Goal: Task Accomplishment & Management: Complete application form

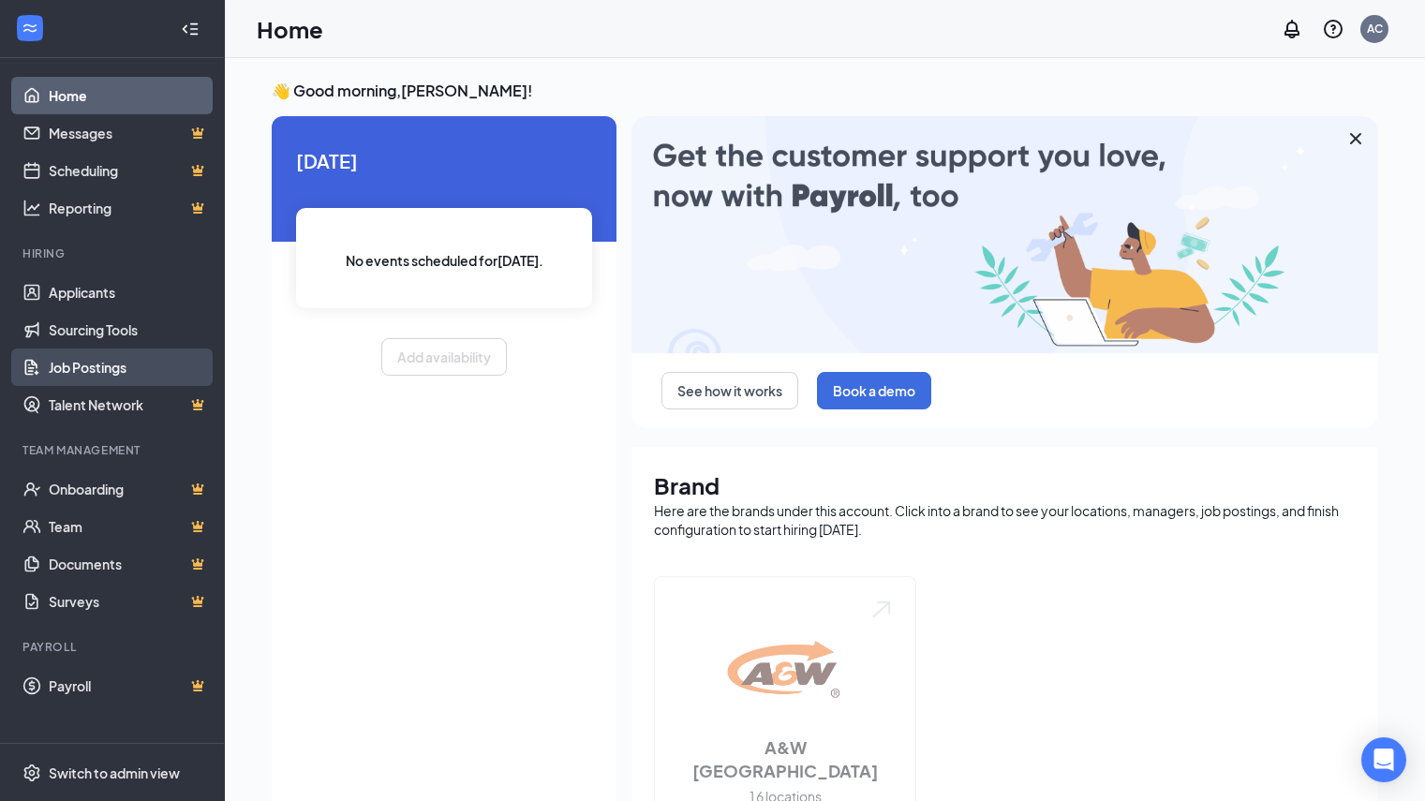
click at [113, 371] on link "Job Postings" at bounding box center [129, 367] width 160 height 37
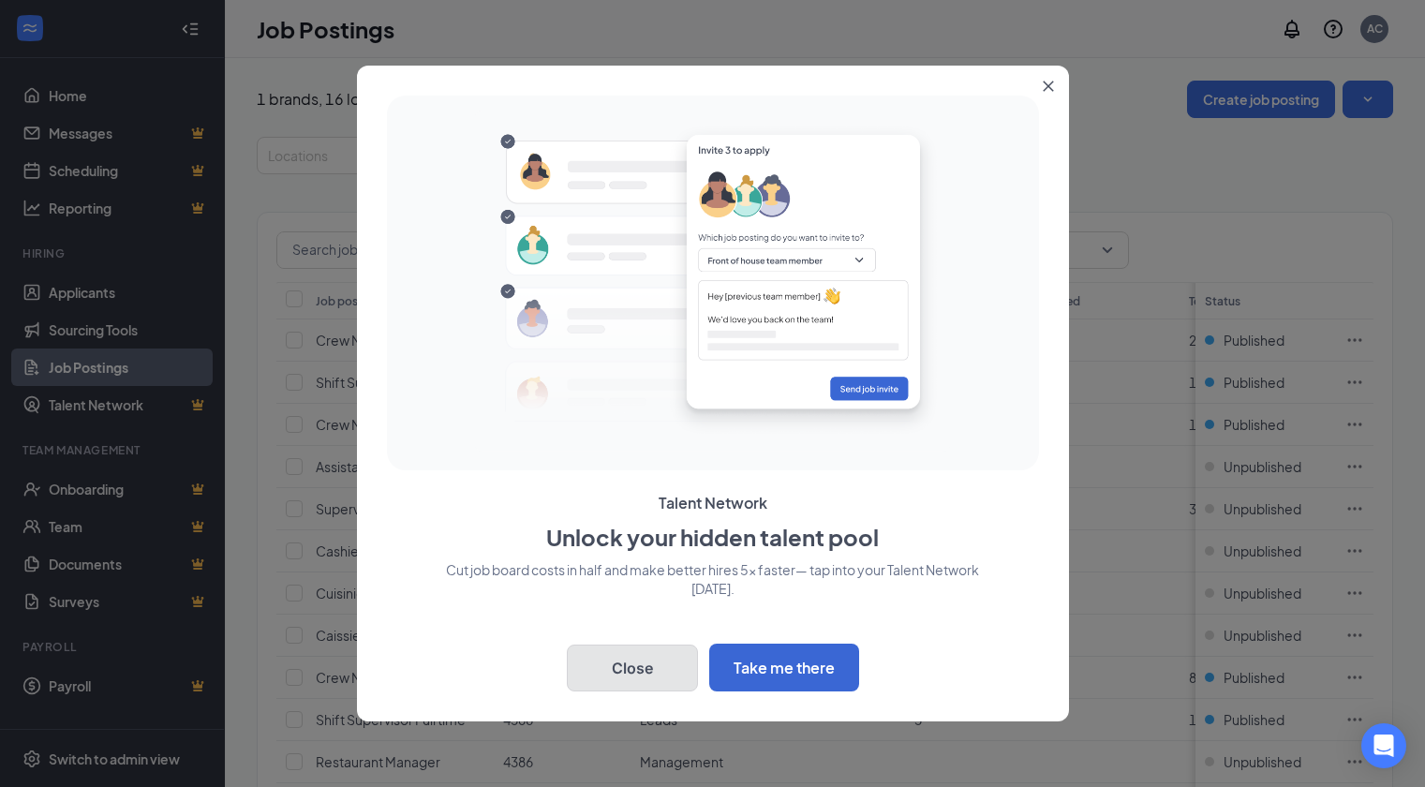
click at [630, 671] on button "Close" at bounding box center [632, 668] width 131 height 47
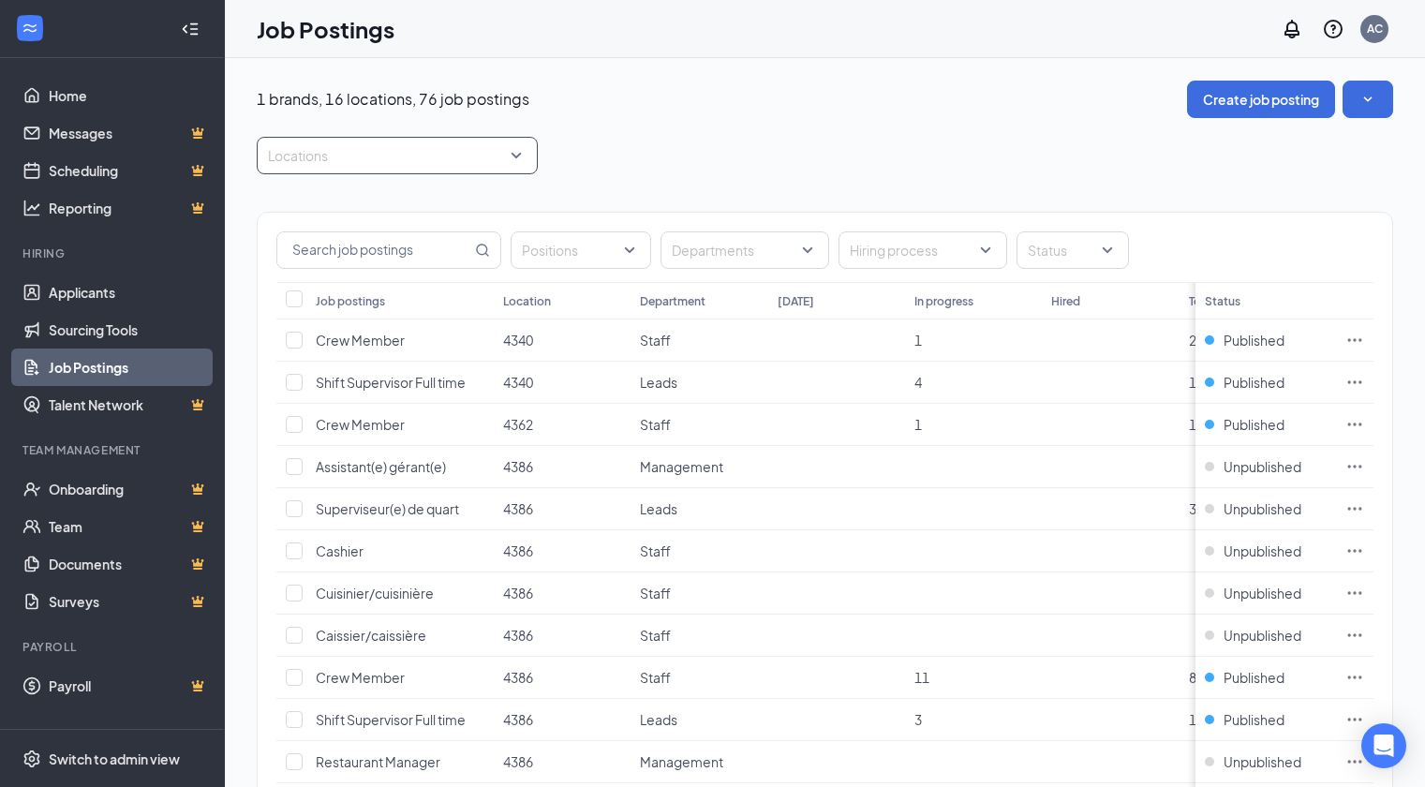
click at [406, 157] on div at bounding box center [387, 156] width 253 height 30
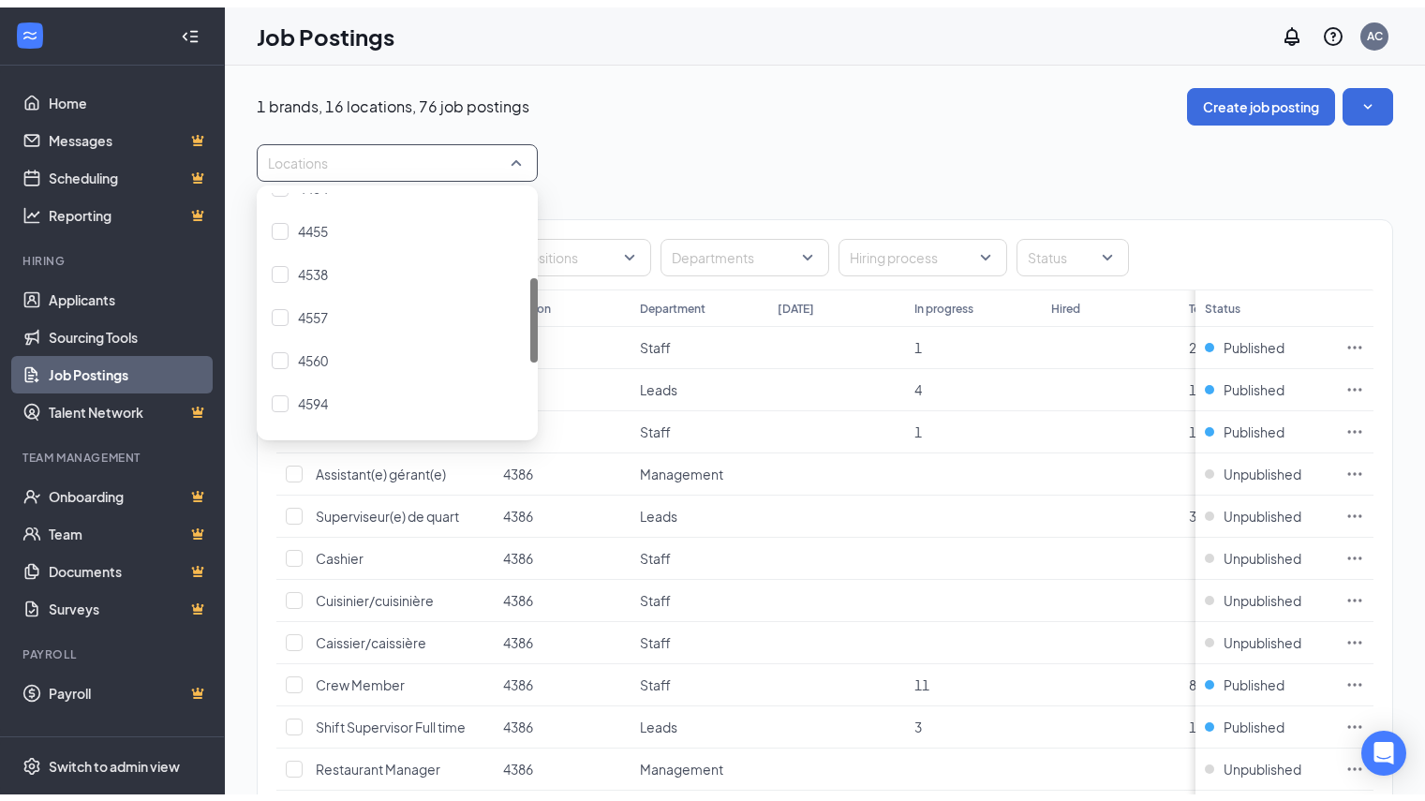
scroll to position [244, 0]
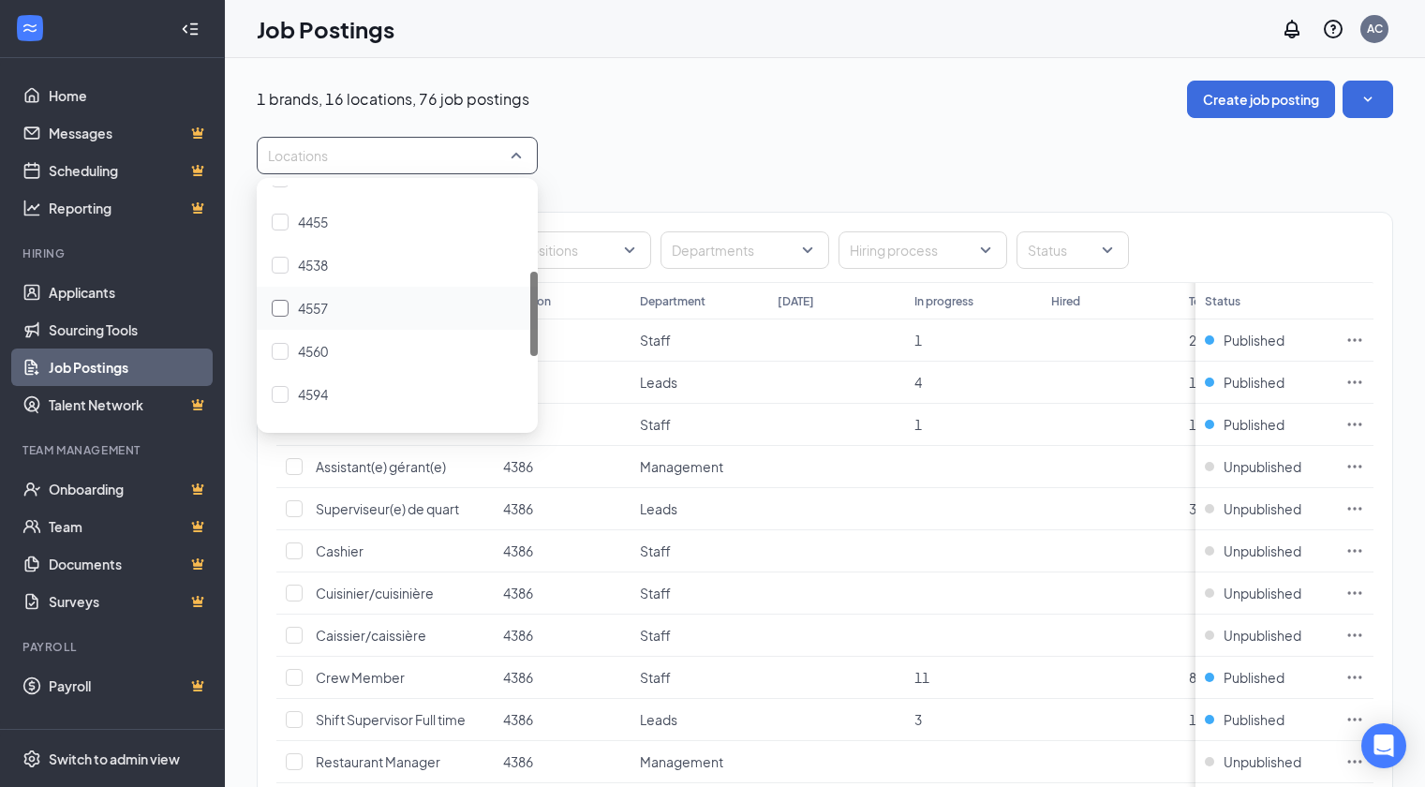
click at [303, 307] on span "4557" at bounding box center [313, 308] width 30 height 17
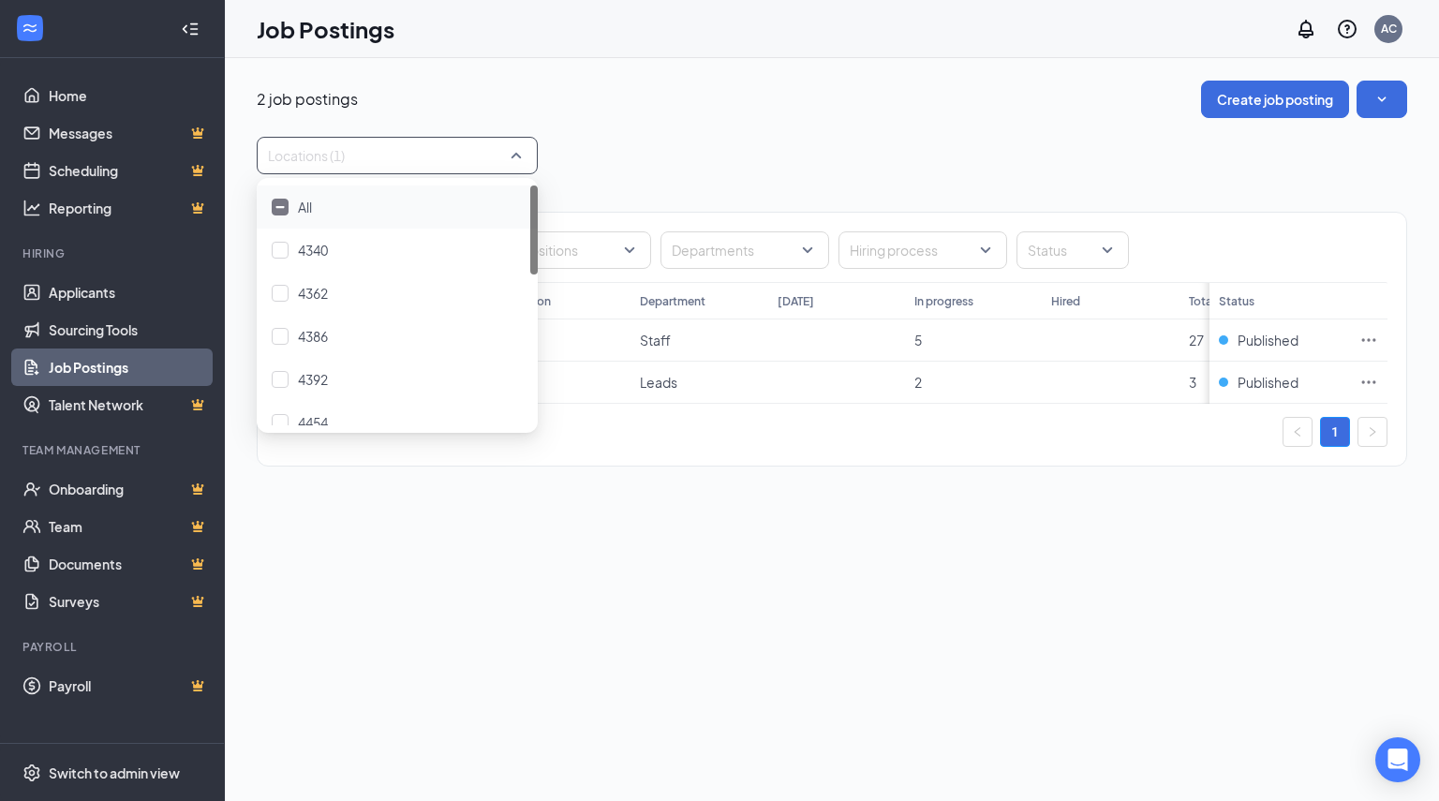
click at [1004, 116] on div "2 job postings Create job posting" at bounding box center [832, 99] width 1151 height 37
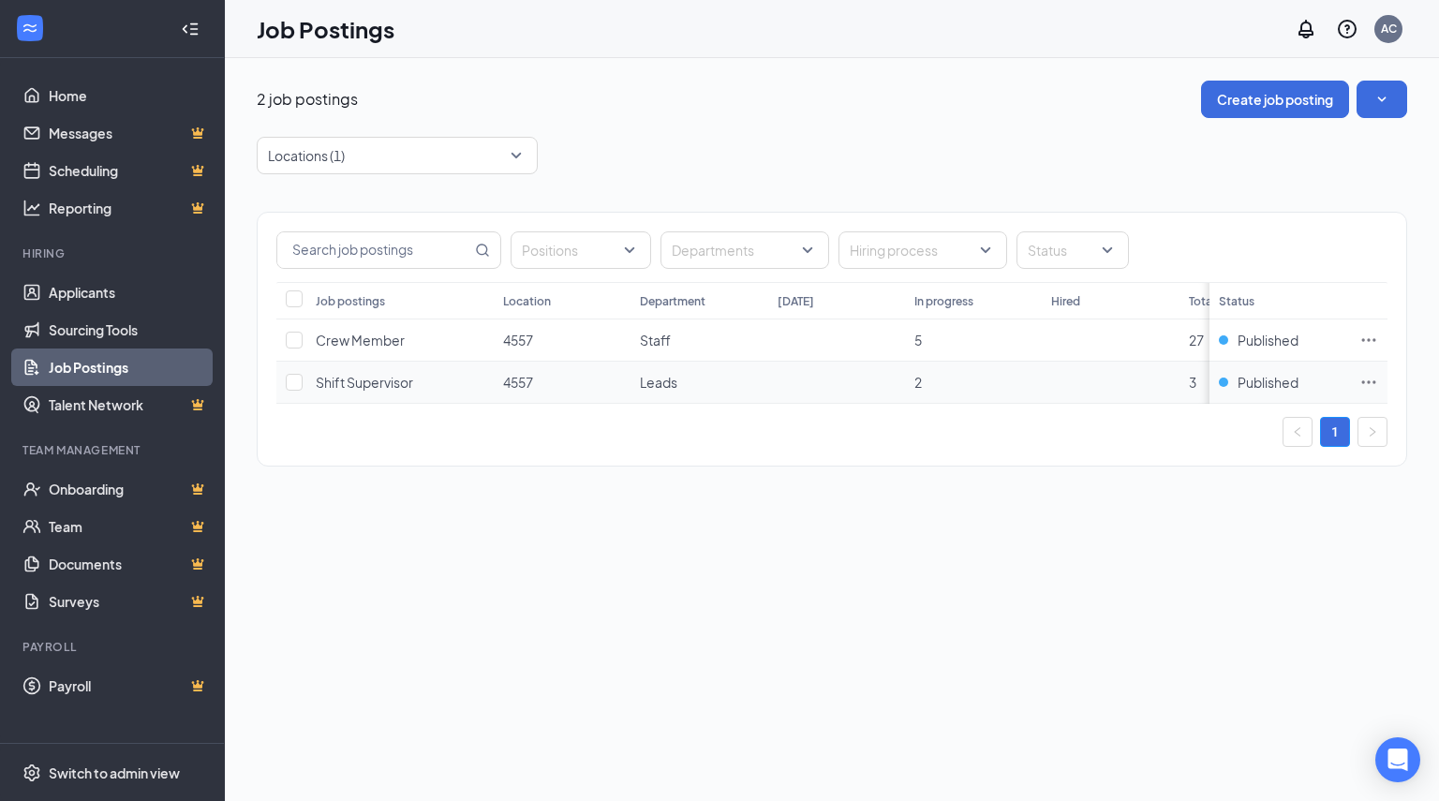
click at [715, 380] on td "Leads" at bounding box center [699, 383] width 137 height 42
click at [663, 387] on span "Leads" at bounding box center [658, 382] width 37 height 17
click at [1186, 386] on td "3" at bounding box center [1248, 383] width 137 height 42
click at [347, 382] on span "Shift Supervisor" at bounding box center [364, 382] width 97 height 17
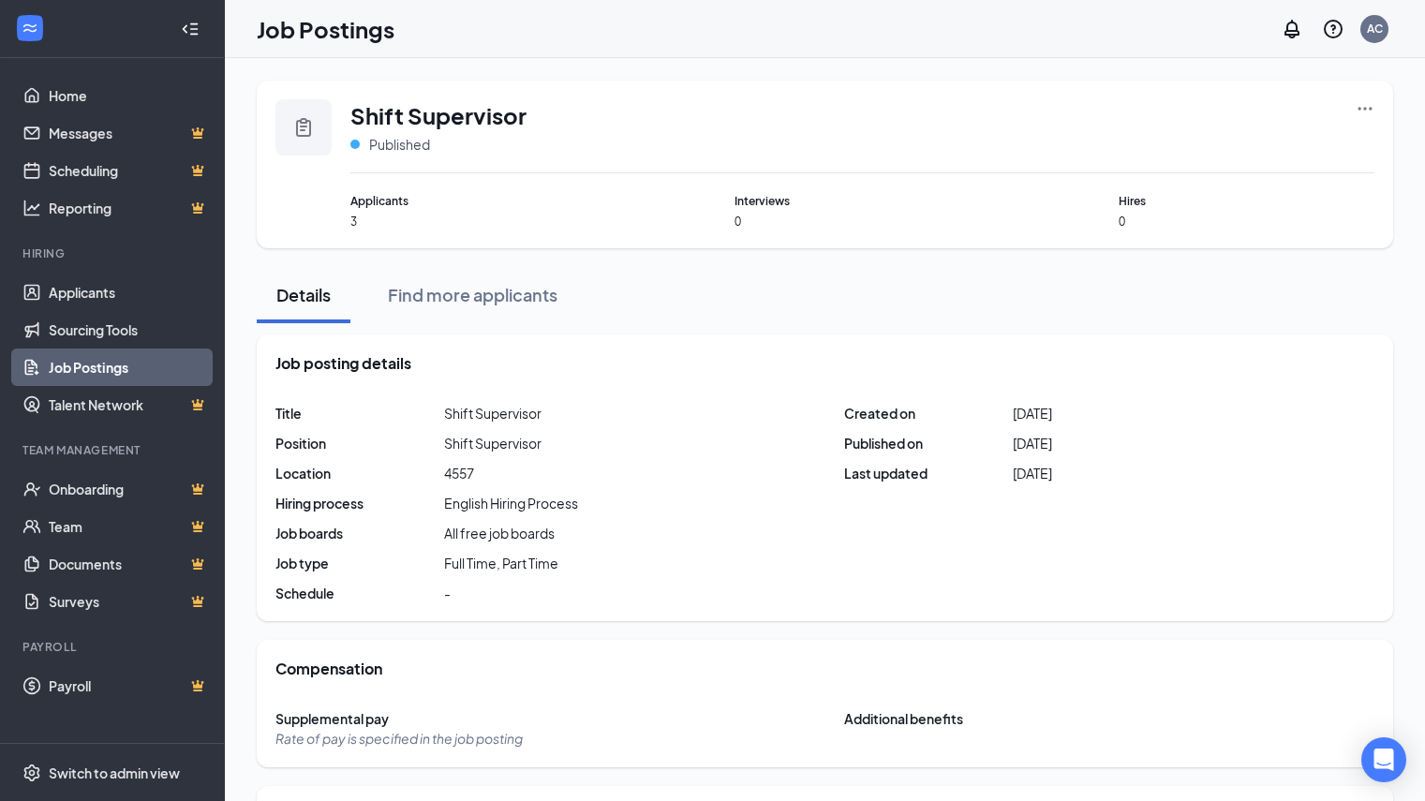
click at [1363, 114] on icon "Ellipses" at bounding box center [1365, 108] width 19 height 19
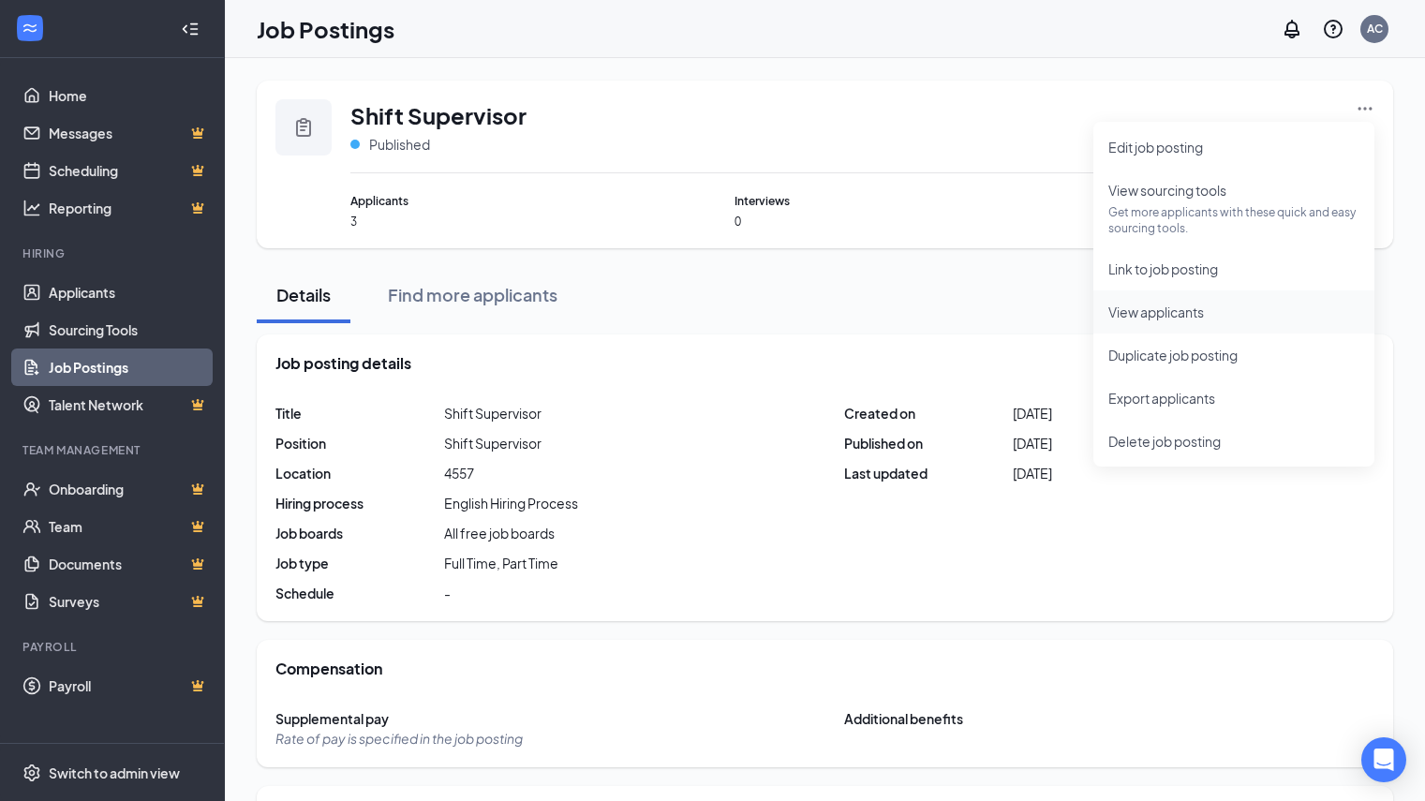
click at [1165, 318] on span "View applicants" at bounding box center [1157, 312] width 96 height 17
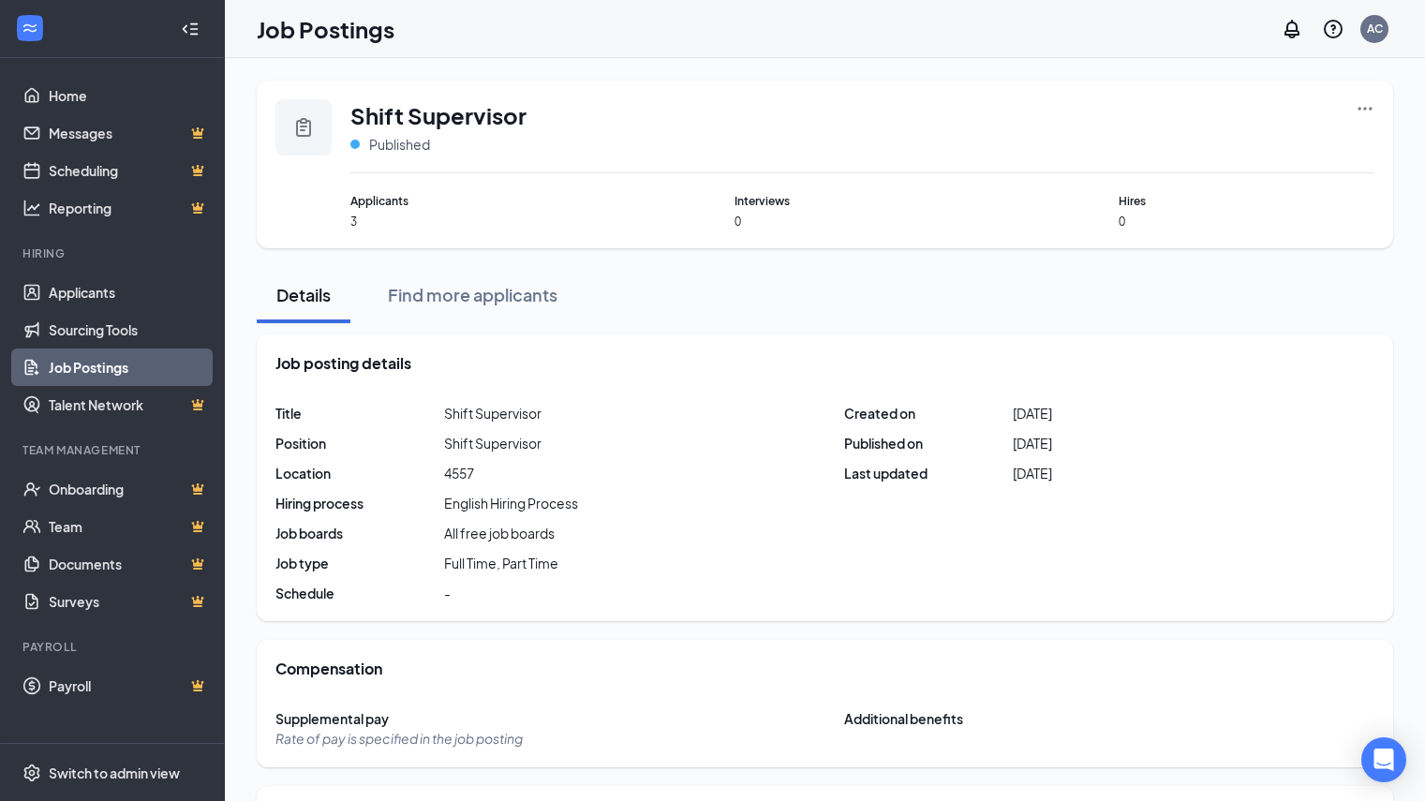
click at [1368, 112] on icon "Ellipses" at bounding box center [1365, 108] width 19 height 19
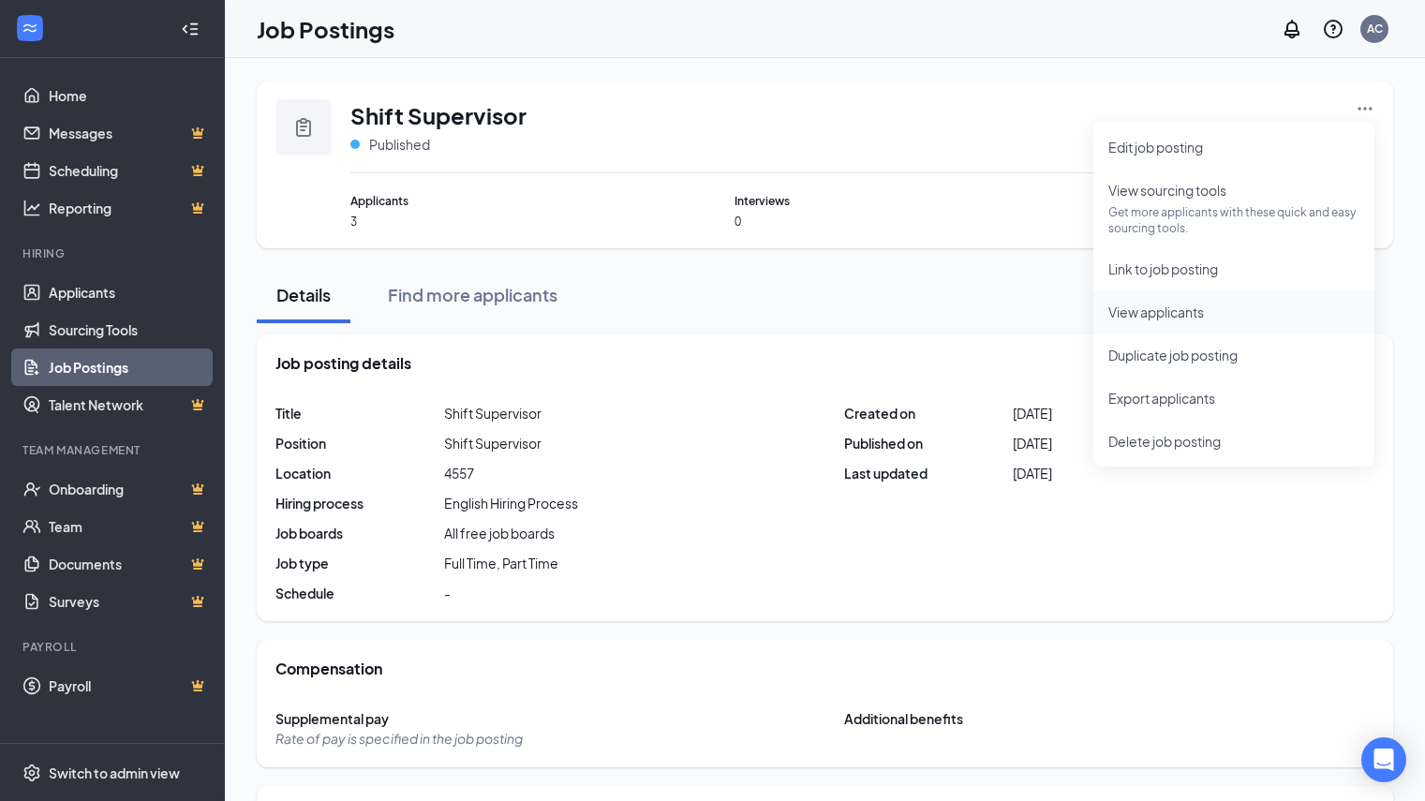
click at [1174, 320] on span "View applicants" at bounding box center [1234, 312] width 251 height 21
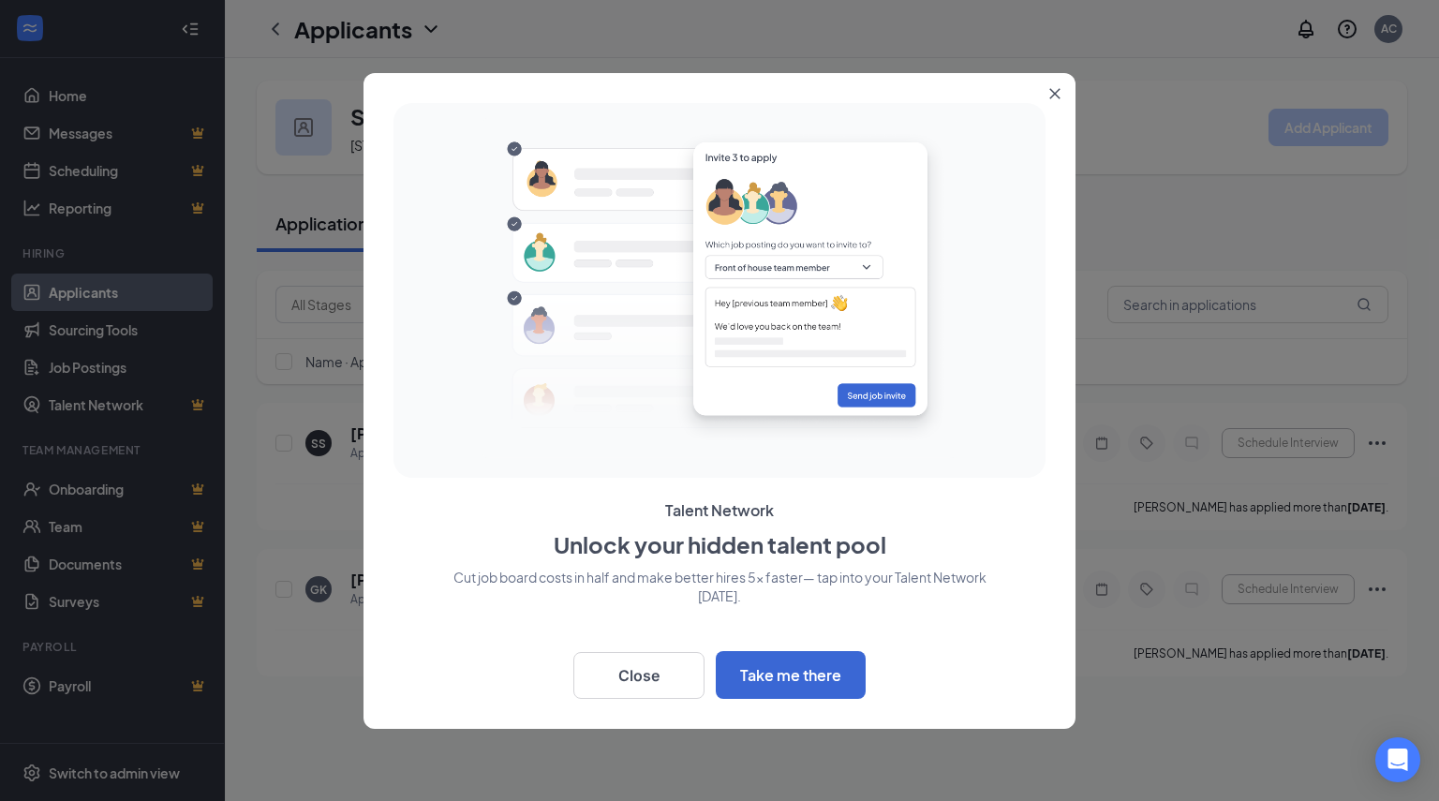
click at [1054, 94] on icon "Close" at bounding box center [1056, 93] width 10 height 10
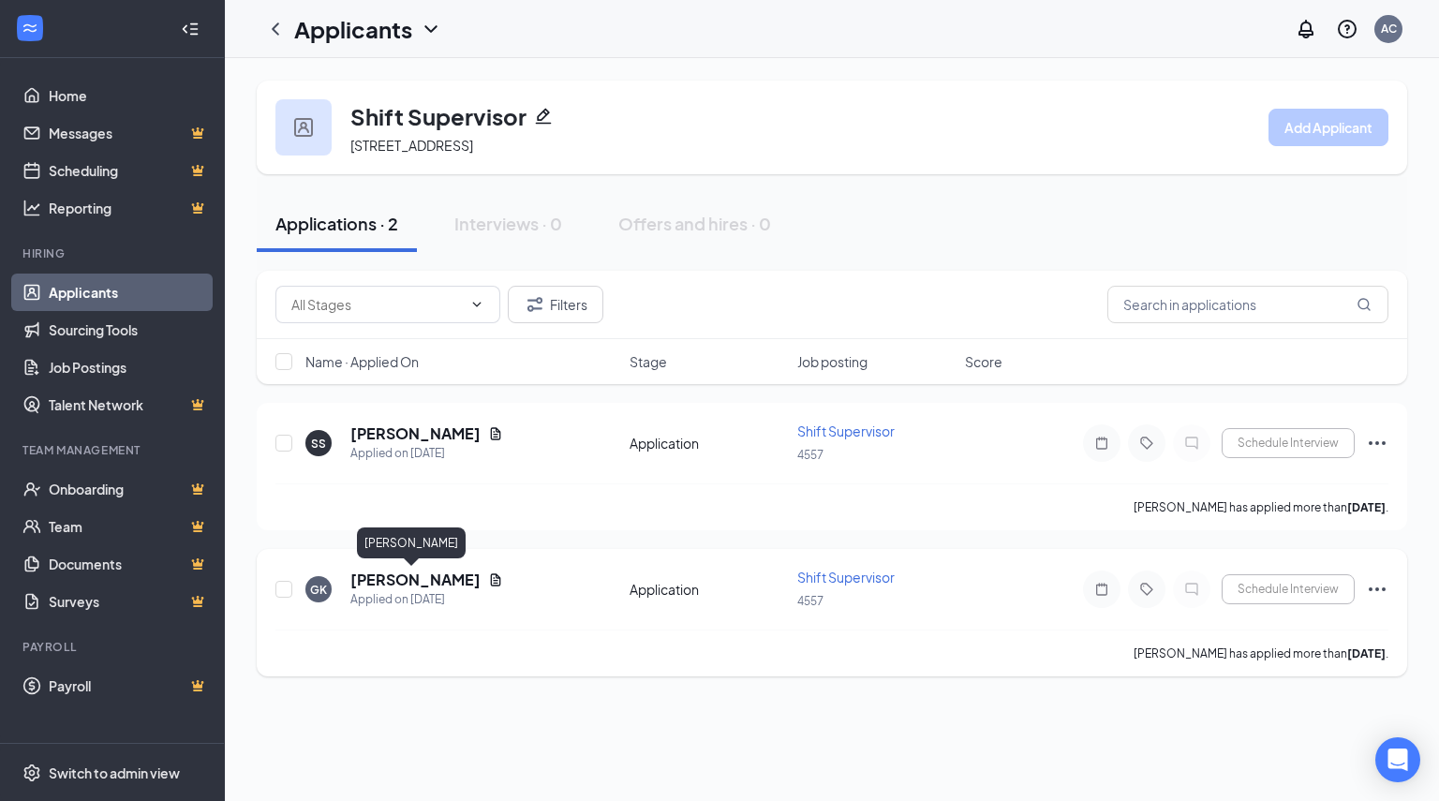
click at [403, 583] on h5 "[PERSON_NAME]" at bounding box center [415, 580] width 130 height 21
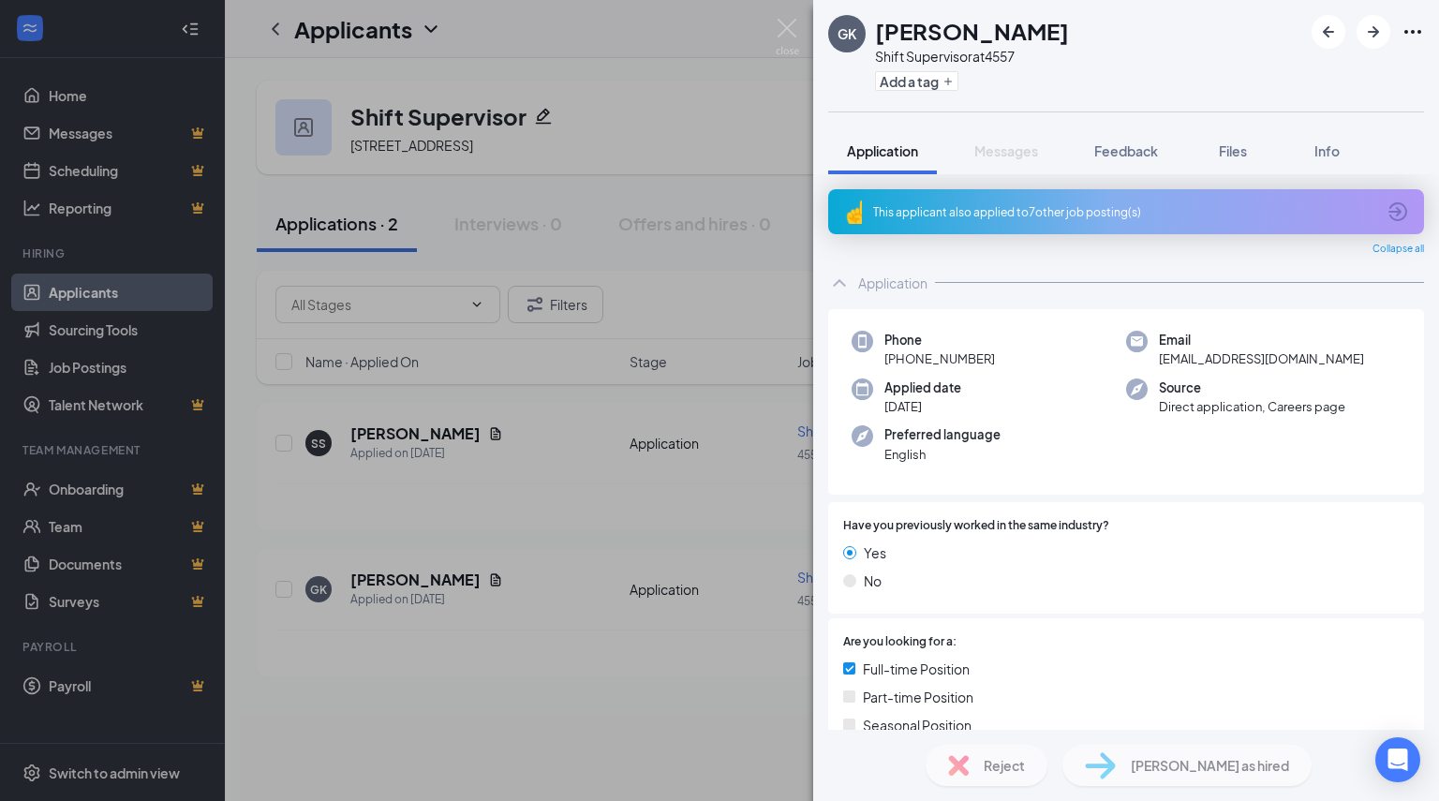
drag, startPoint x: 1155, startPoint y: 359, endPoint x: 1208, endPoint y: 360, distance: 52.5
click at [1208, 360] on span "[EMAIL_ADDRESS][DOMAIN_NAME]" at bounding box center [1261, 359] width 205 height 19
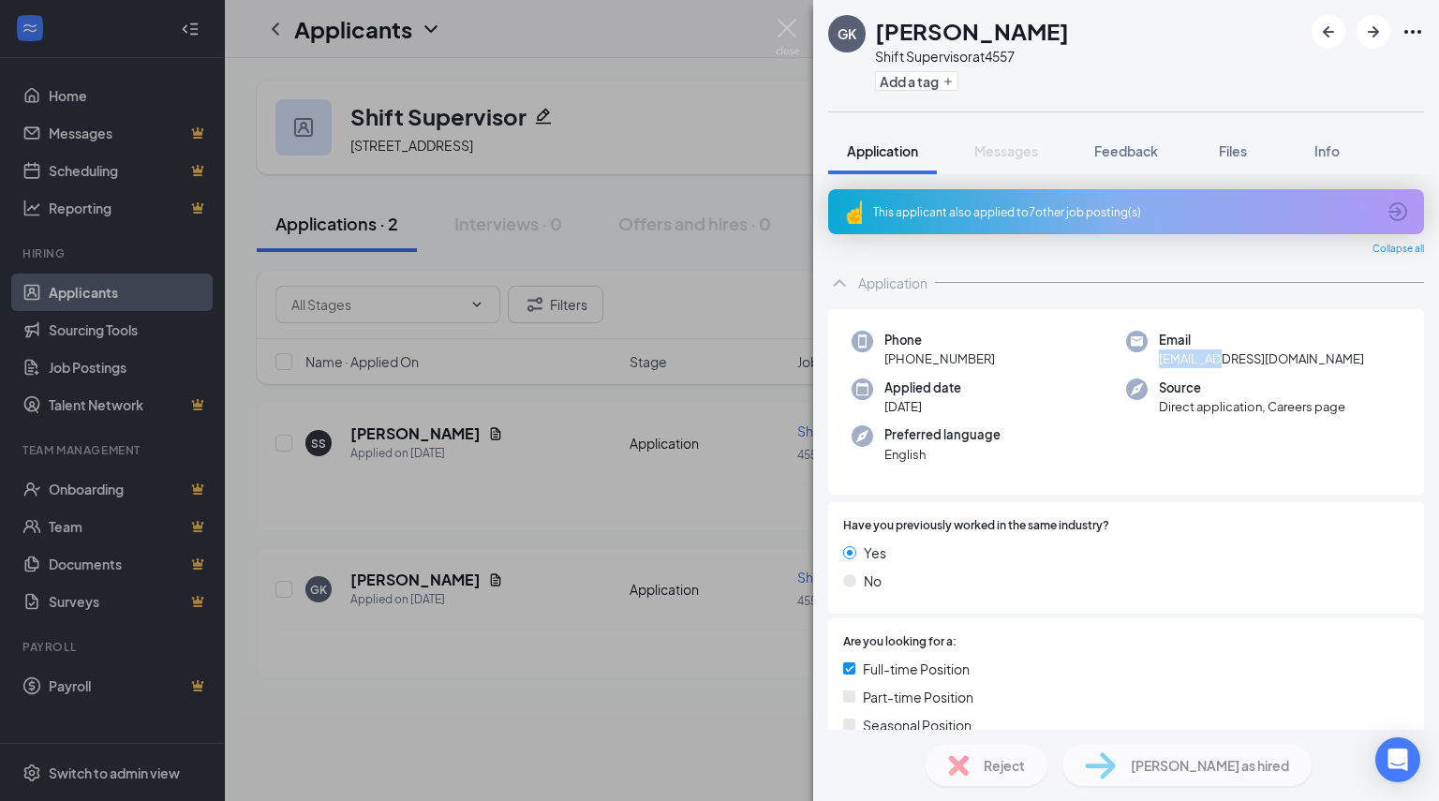
click at [1208, 360] on span "[EMAIL_ADDRESS][DOMAIN_NAME]" at bounding box center [1261, 359] width 205 height 19
copy span "[EMAIL_ADDRESS][DOMAIN_NAME]"
click at [1091, 264] on div "Application" at bounding box center [1126, 282] width 596 height 37
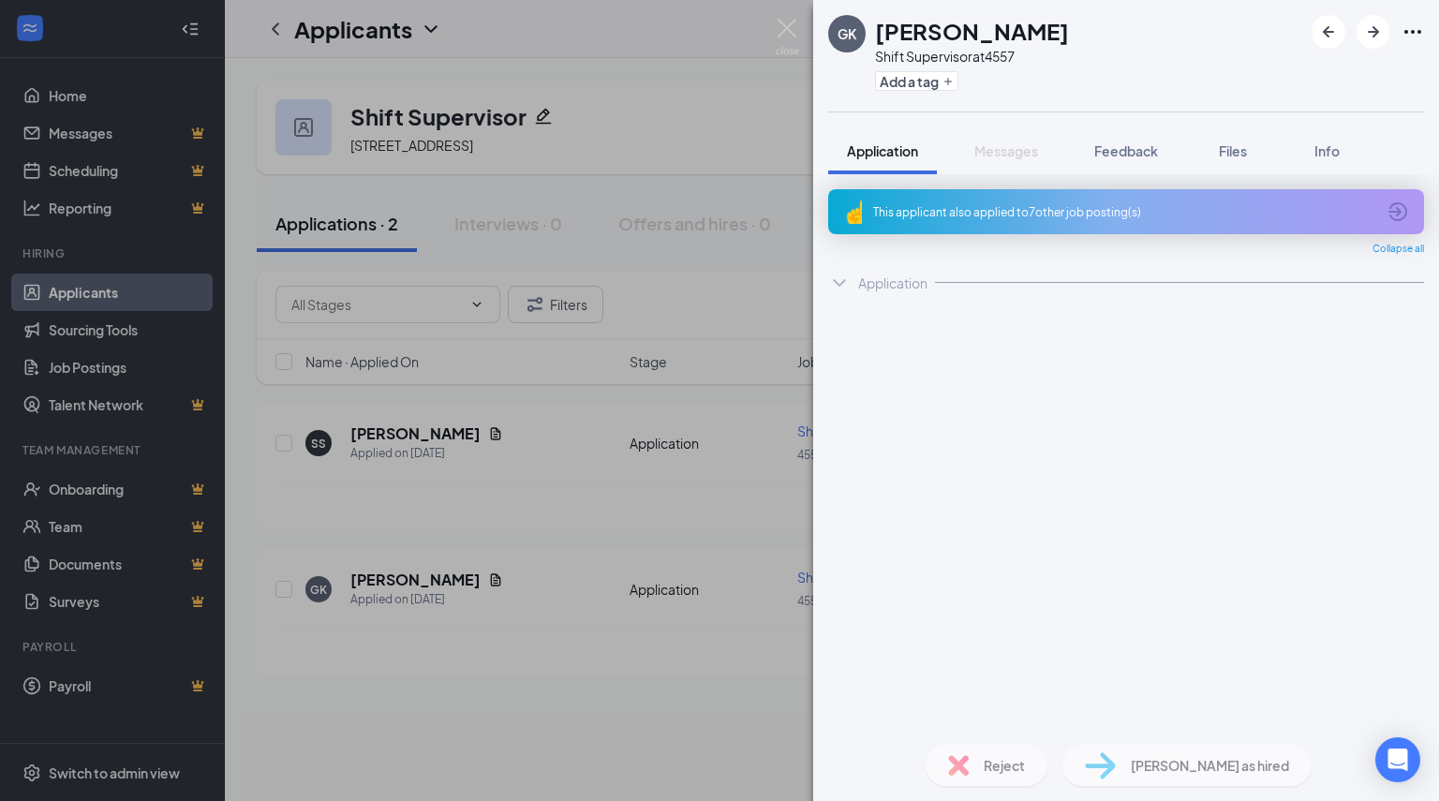
click at [861, 278] on div "Application" at bounding box center [892, 283] width 69 height 19
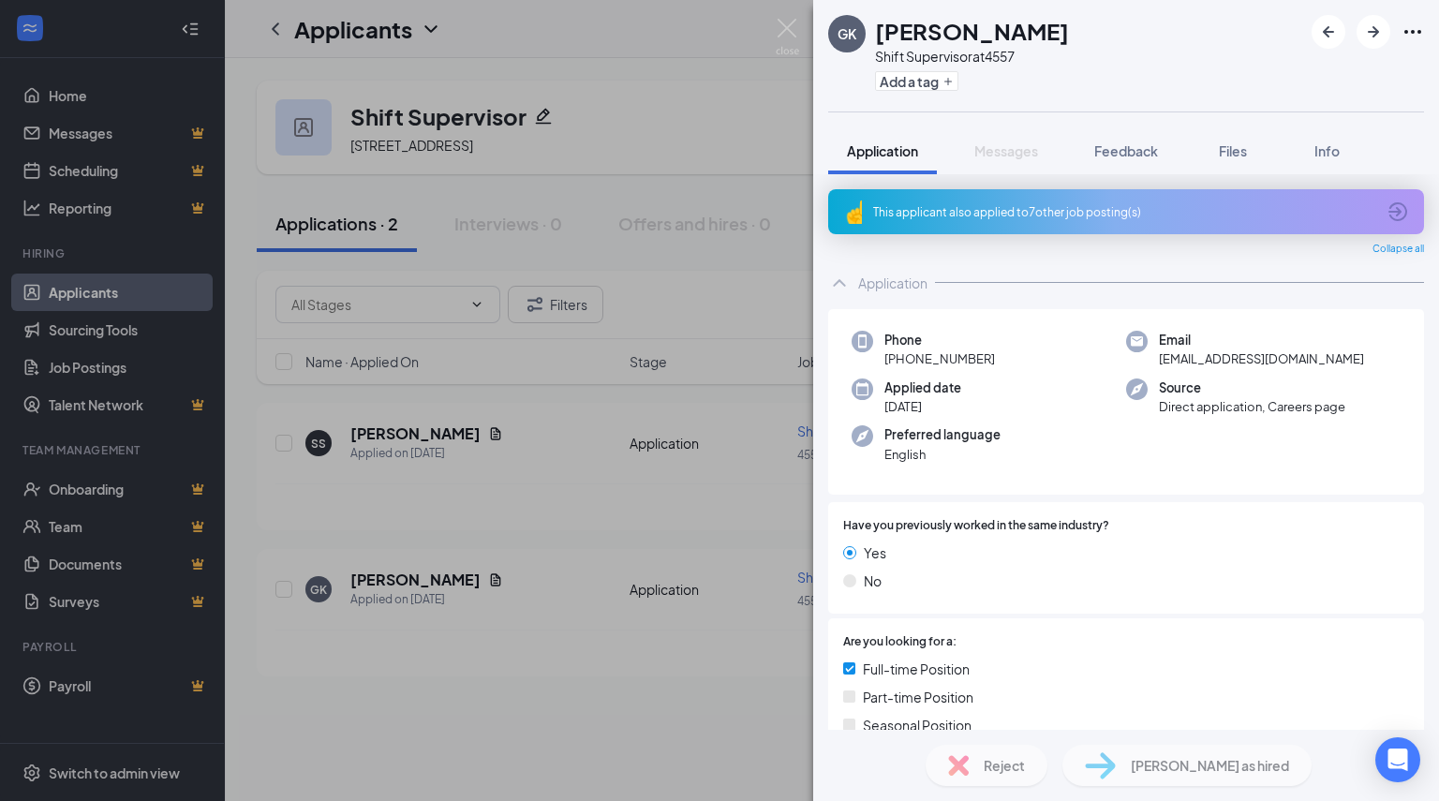
click at [765, 43] on div "GK [PERSON_NAME] Shift Supervisor at 4557 Add a tag Application Messages Feedba…" at bounding box center [719, 400] width 1439 height 801
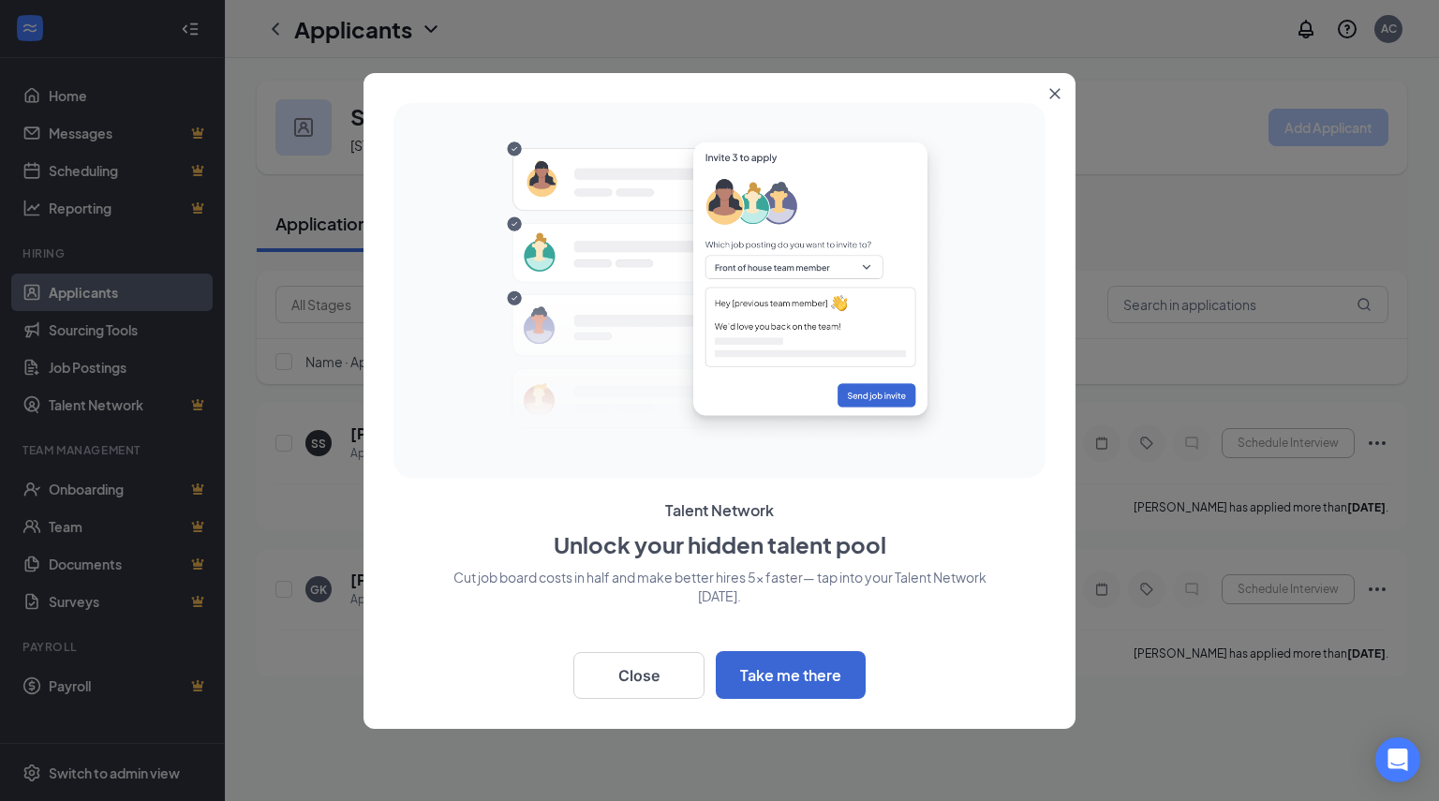
click at [1050, 97] on icon "Close" at bounding box center [1055, 93] width 11 height 11
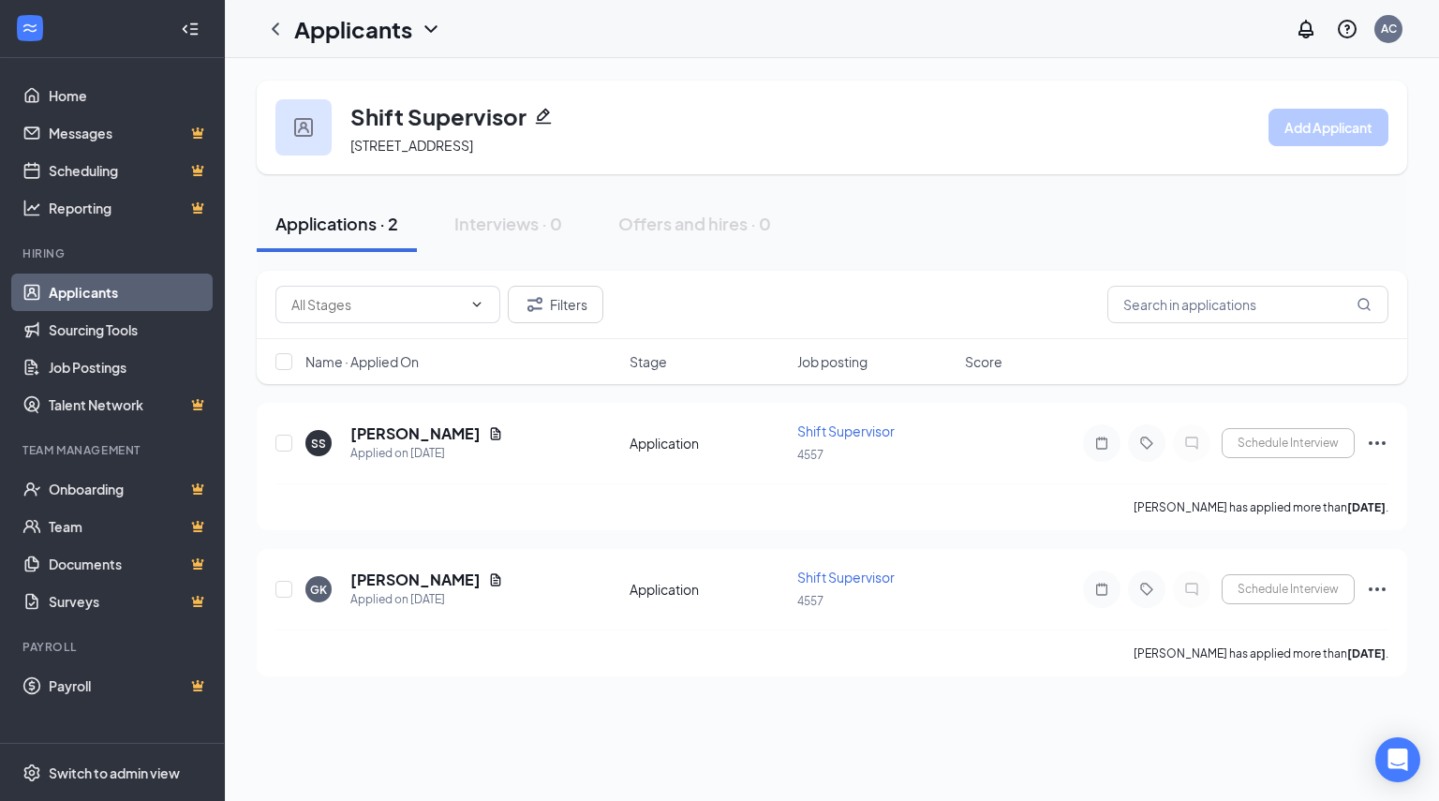
click at [430, 33] on icon "ChevronDown" at bounding box center [431, 29] width 22 height 22
click at [573, 65] on div "Shift Supervisor 855 10th St, Hanover, ON N4N 1S1, Canada Add Applicant Applica…" at bounding box center [832, 378] width 1215 height 641
click at [273, 22] on icon "ChevronLeft" at bounding box center [275, 29] width 22 height 22
click at [276, 32] on icon "ChevronLeft" at bounding box center [275, 28] width 7 height 12
click at [85, 294] on link "Applicants" at bounding box center [129, 292] width 160 height 37
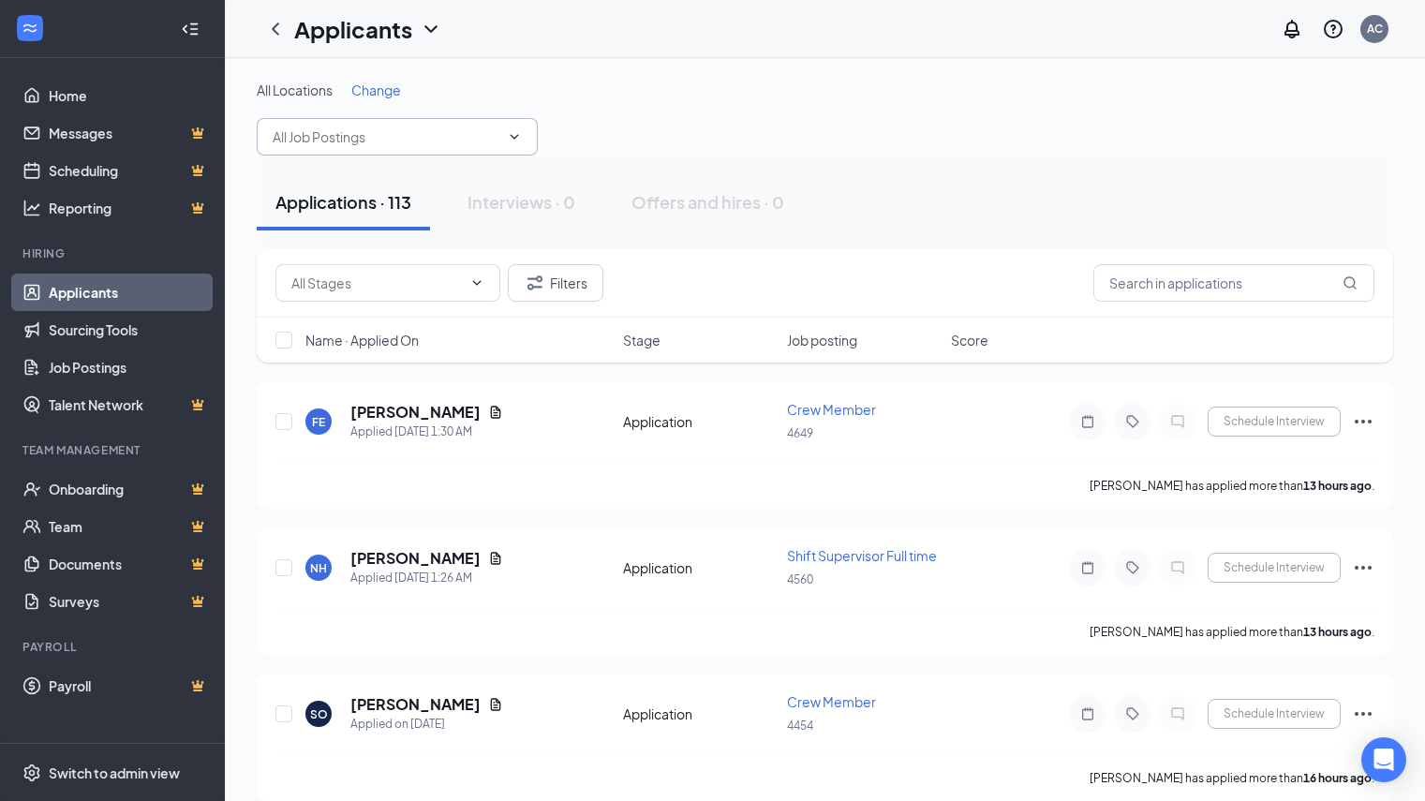
click at [511, 139] on icon "ChevronDown" at bounding box center [514, 136] width 15 height 15
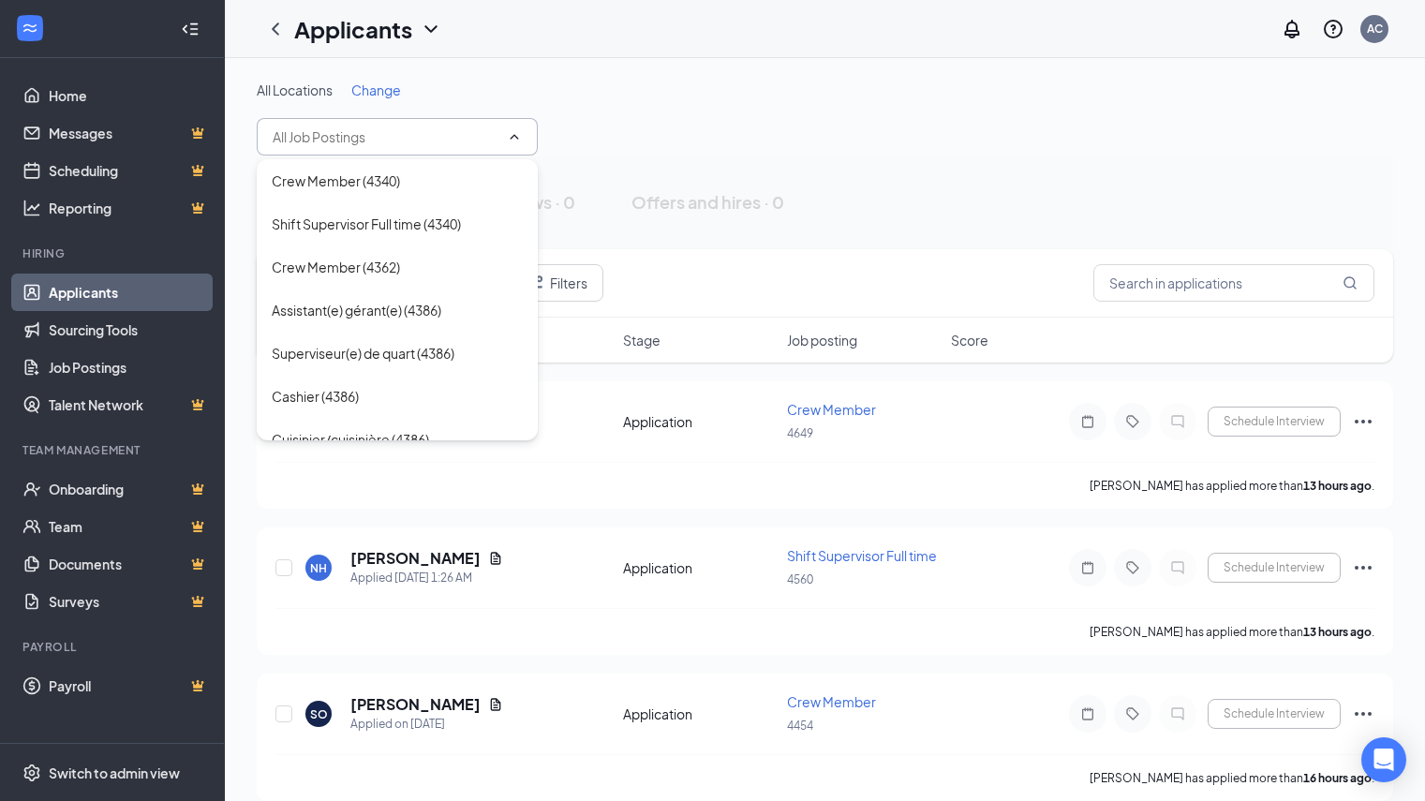
click at [368, 138] on input "text" at bounding box center [386, 137] width 227 height 21
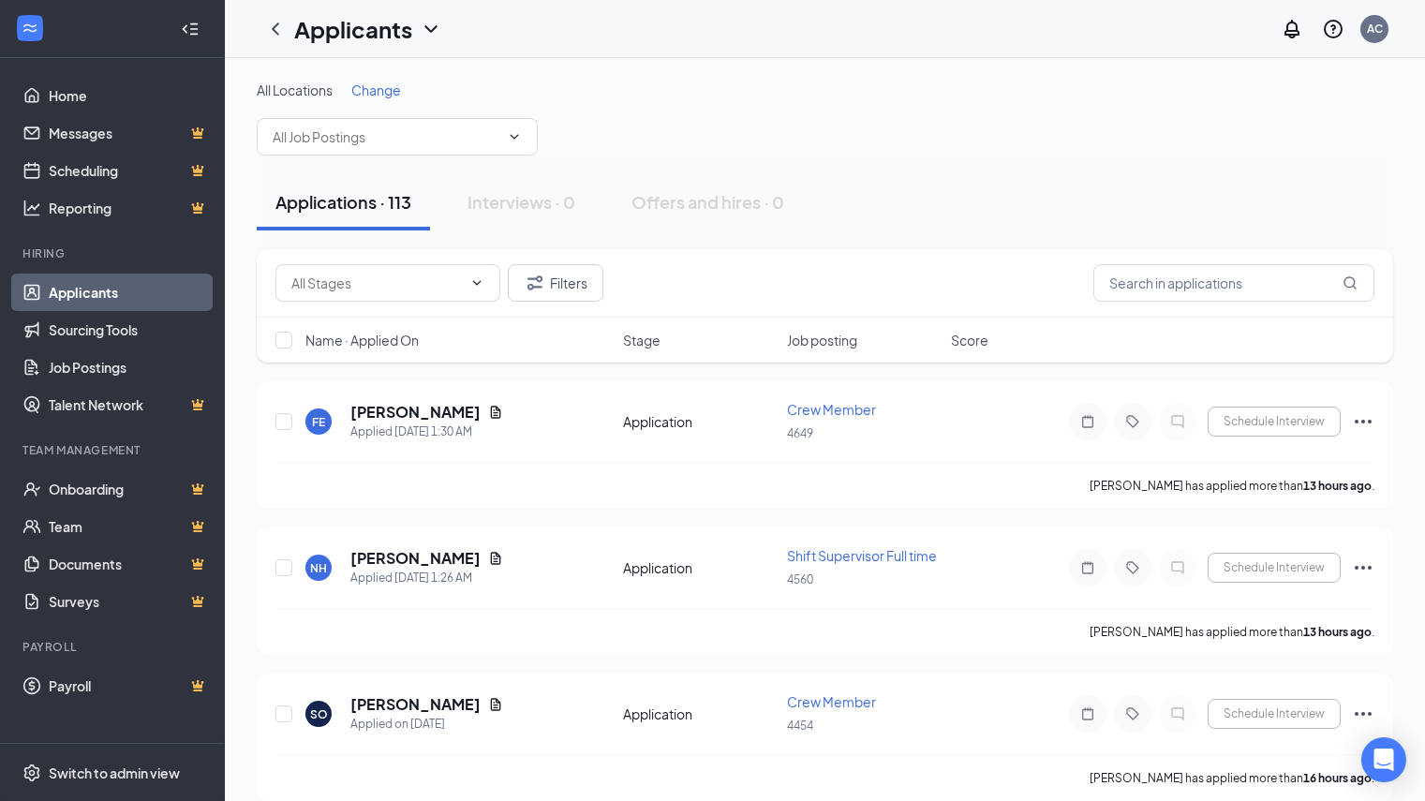
click at [655, 141] on div "All Locations Change" at bounding box center [825, 118] width 1137 height 75
click at [80, 374] on link "Job Postings" at bounding box center [129, 367] width 160 height 37
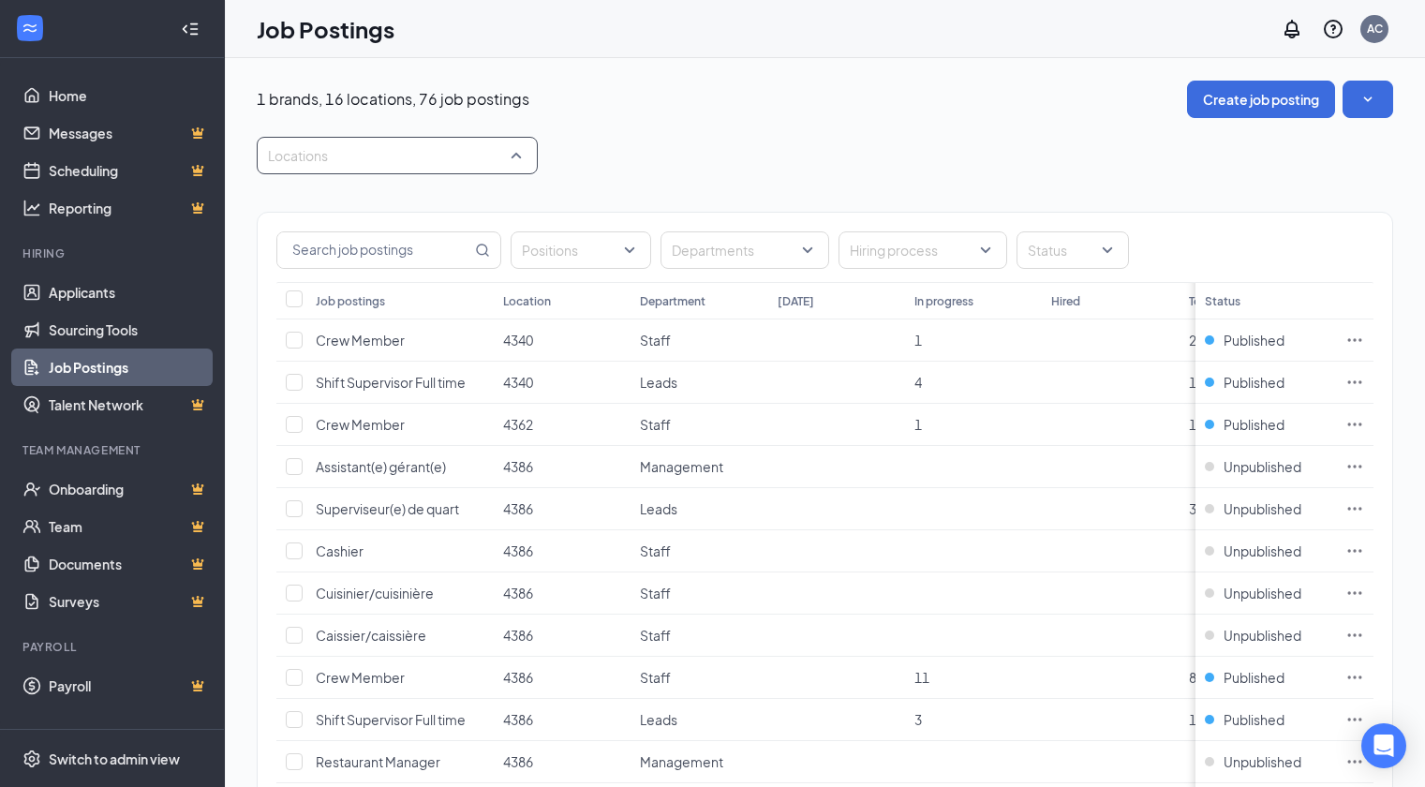
click at [381, 157] on div at bounding box center [387, 156] width 253 height 30
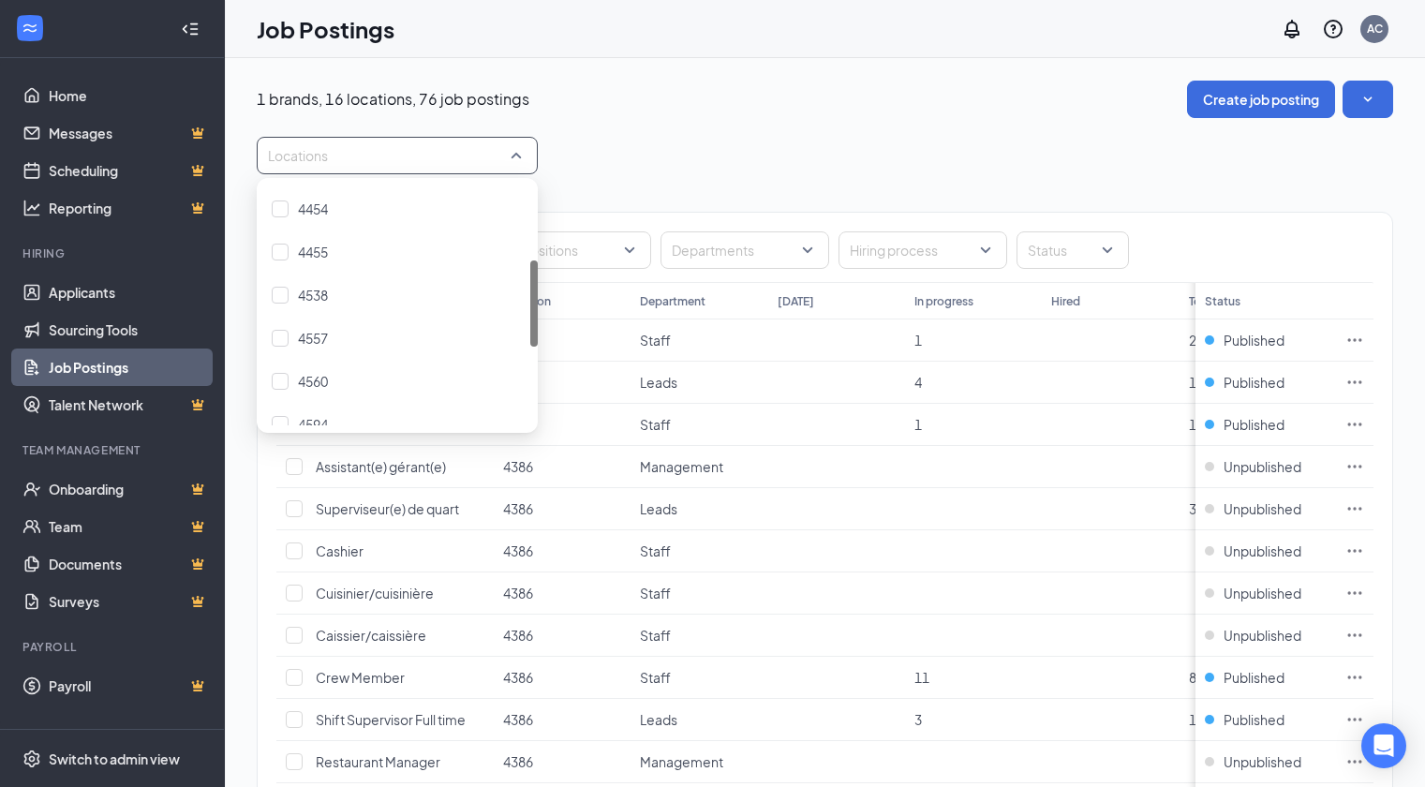
scroll to position [215, 0]
click at [630, 166] on div "Locations" at bounding box center [825, 155] width 1137 height 37
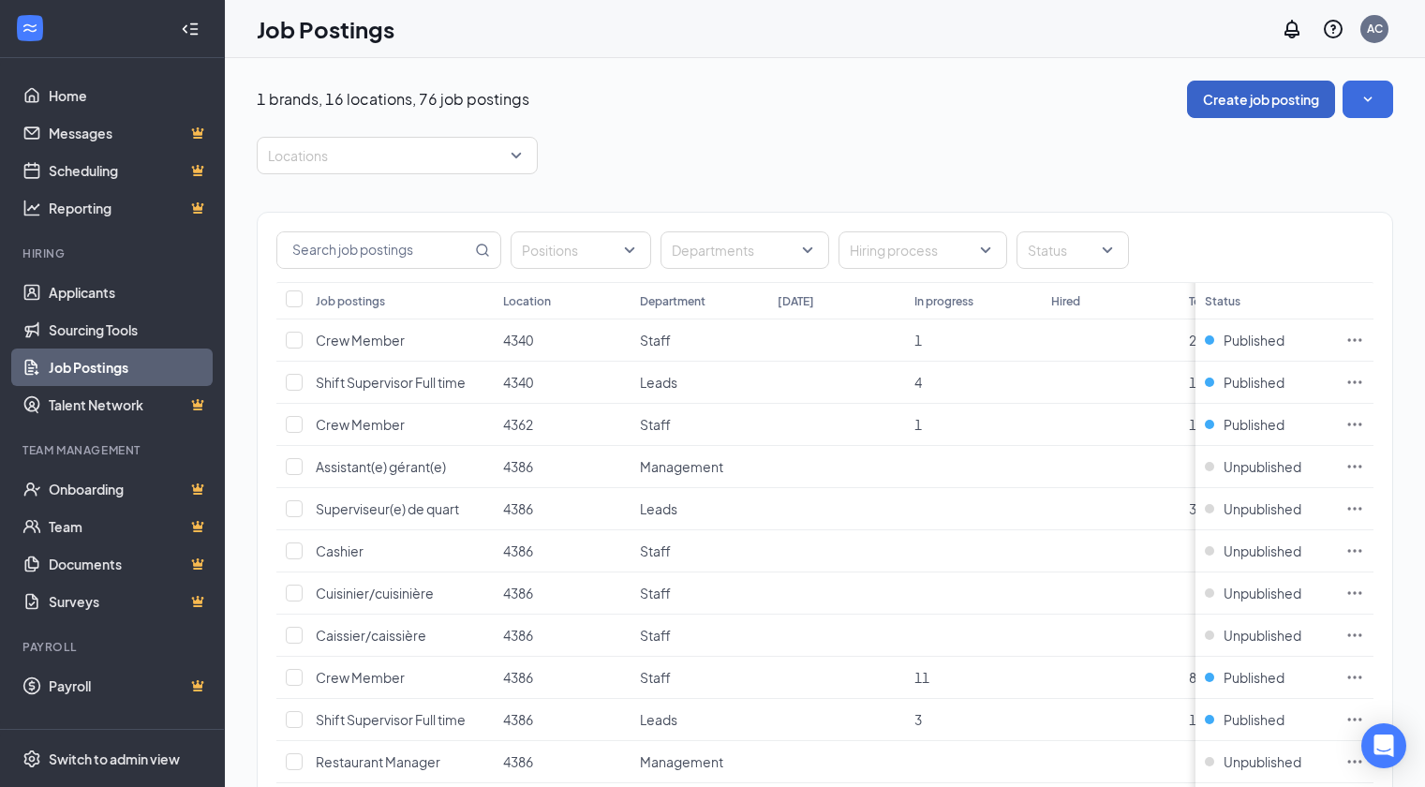
click at [1203, 104] on button "Create job posting" at bounding box center [1261, 99] width 148 height 37
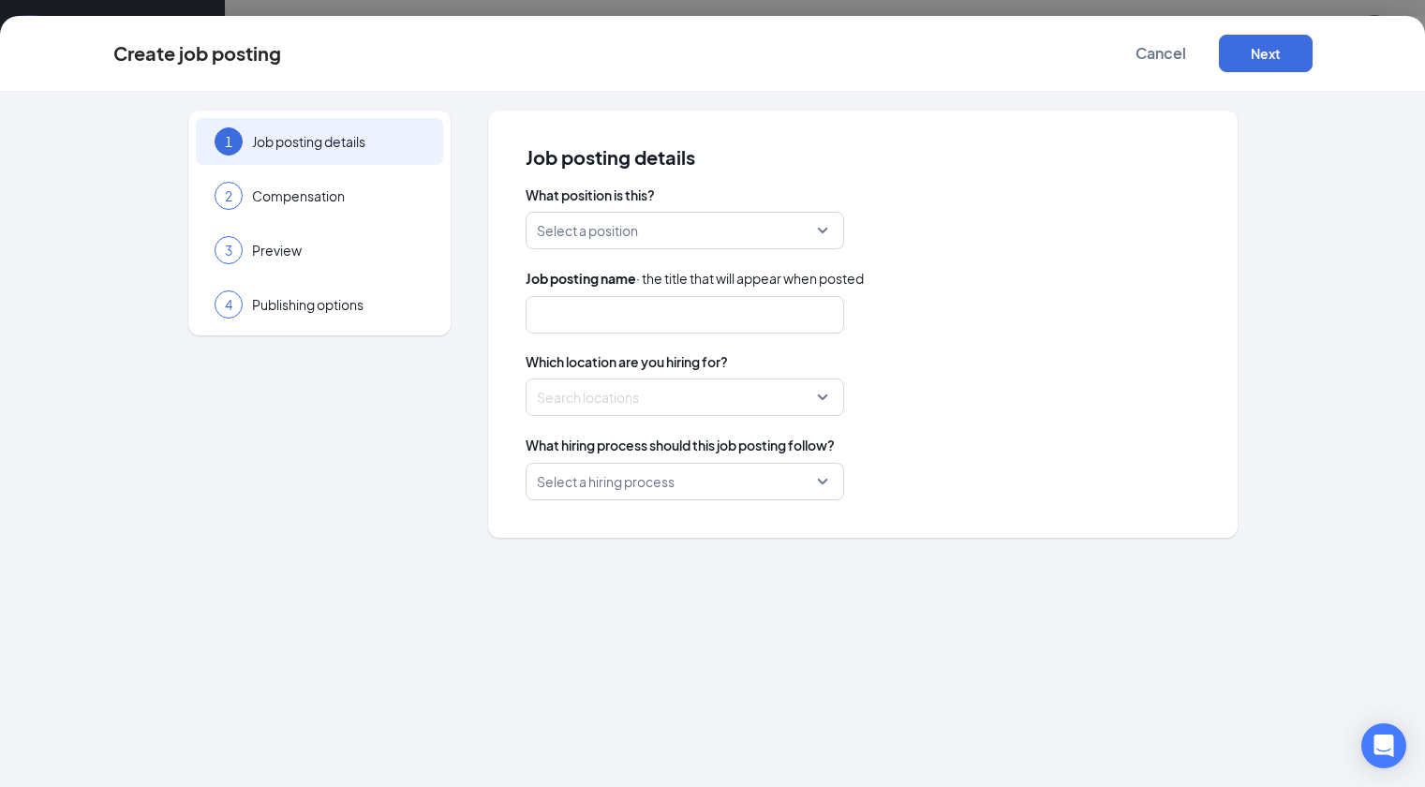
click at [699, 238] on input "search" at bounding box center [678, 231] width 283 height 36
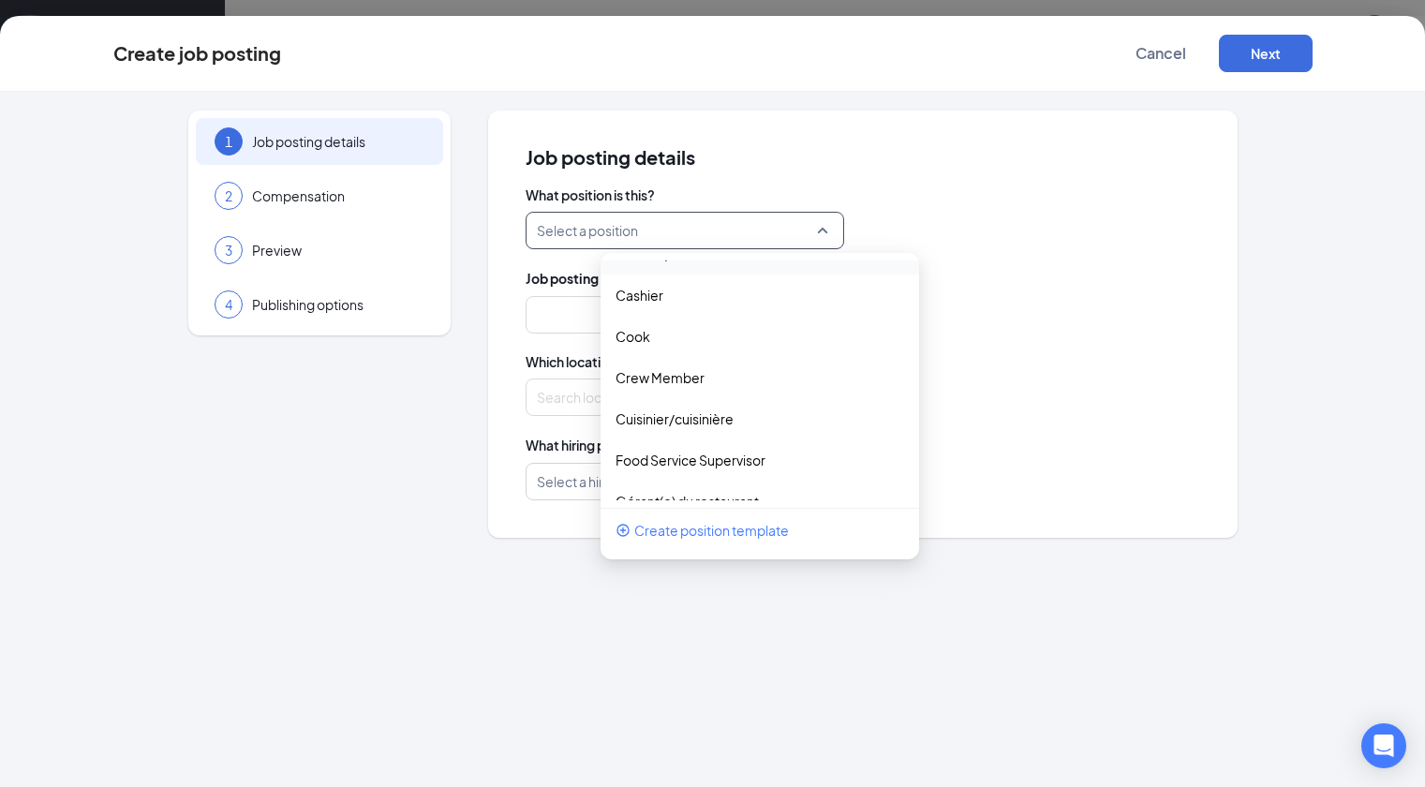
scroll to position [120, 0]
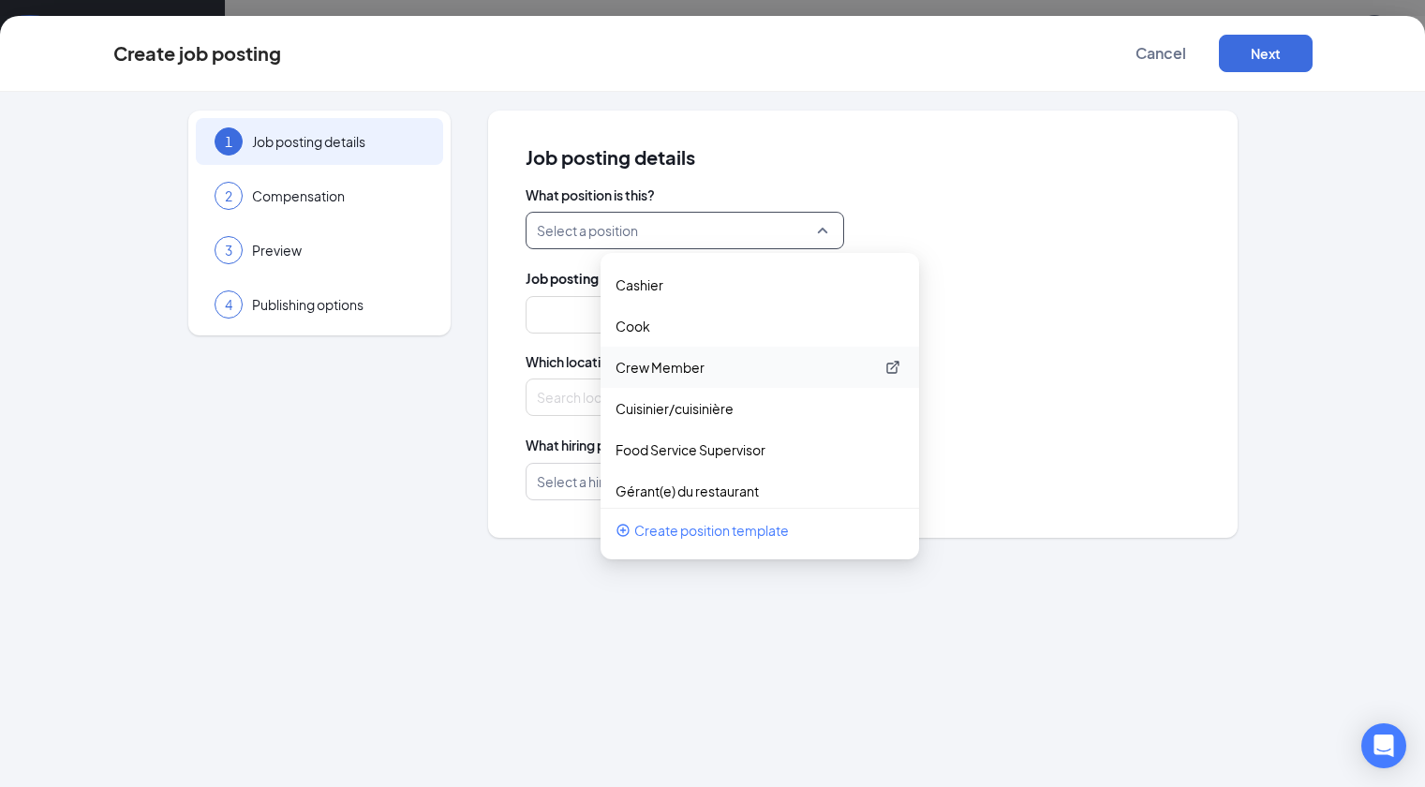
click at [616, 360] on p "Crew Member" at bounding box center [745, 367] width 259 height 19
type input "Crew Member"
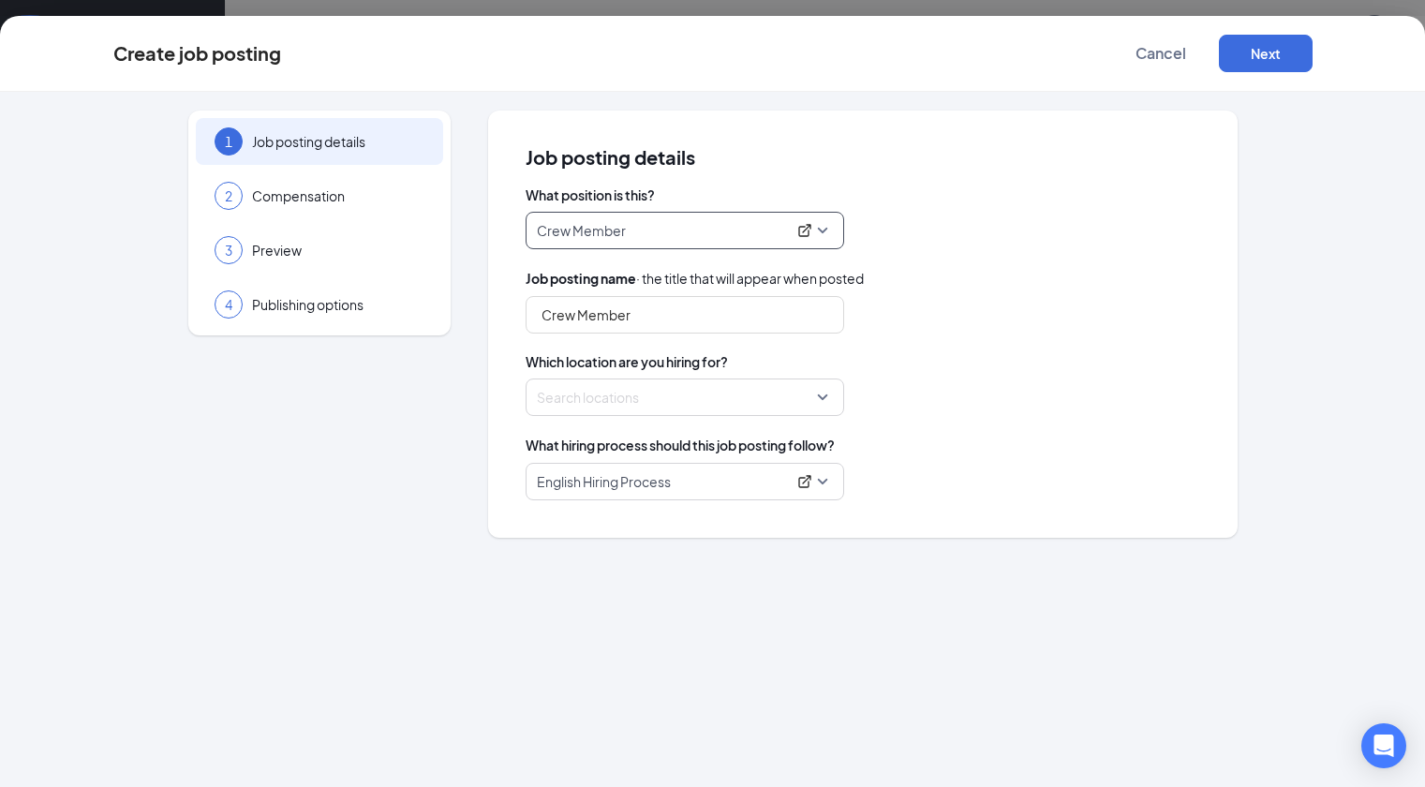
click at [613, 392] on div at bounding box center [679, 397] width 283 height 30
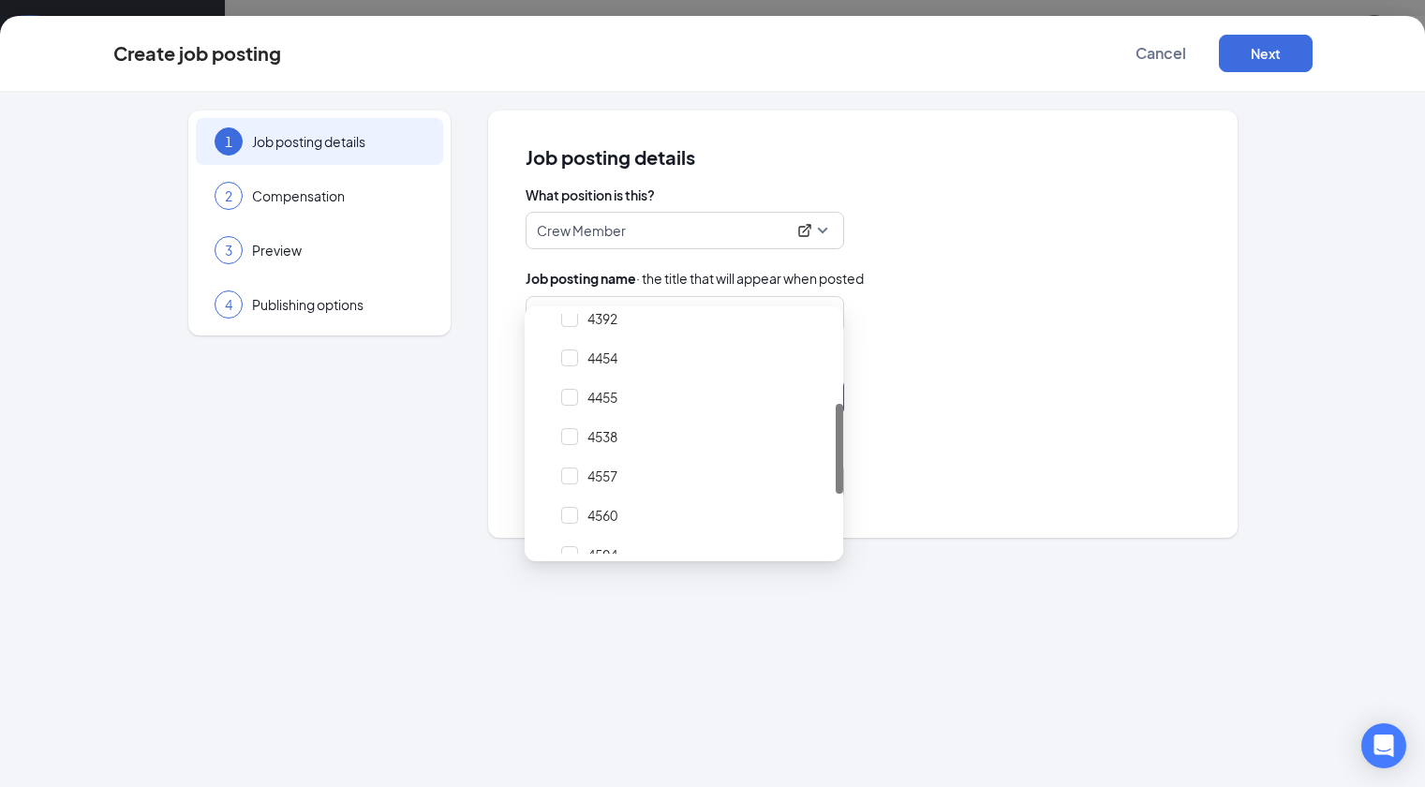
scroll to position [256, 0]
click at [570, 434] on div at bounding box center [569, 430] width 17 height 17
click at [945, 380] on div "Locations (1)" at bounding box center [863, 397] width 675 height 37
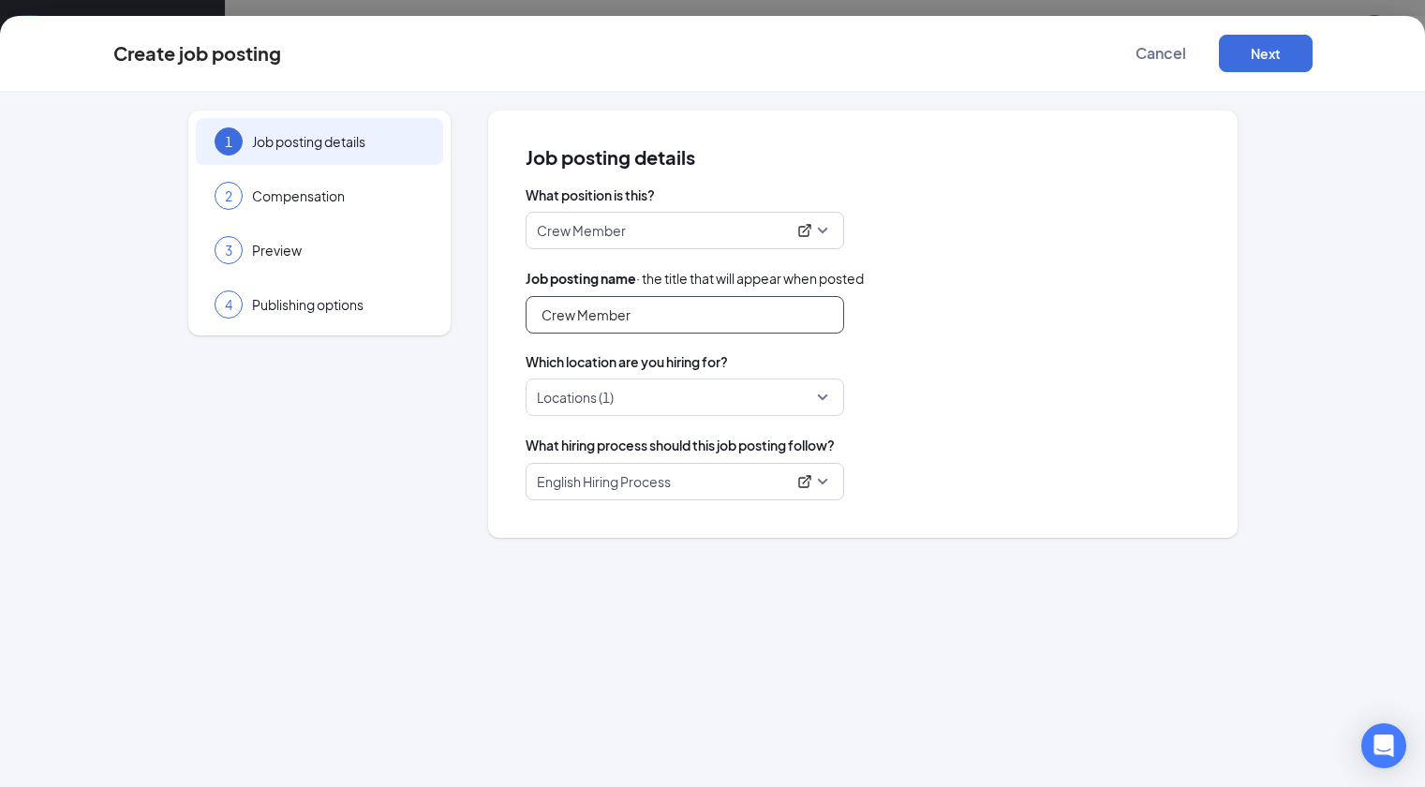
click at [666, 312] on input "Crew Member" at bounding box center [685, 314] width 319 height 37
click at [825, 314] on input "Crew Member" at bounding box center [685, 314] width 319 height 37
click at [827, 236] on span "Crew Member" at bounding box center [685, 231] width 296 height 36
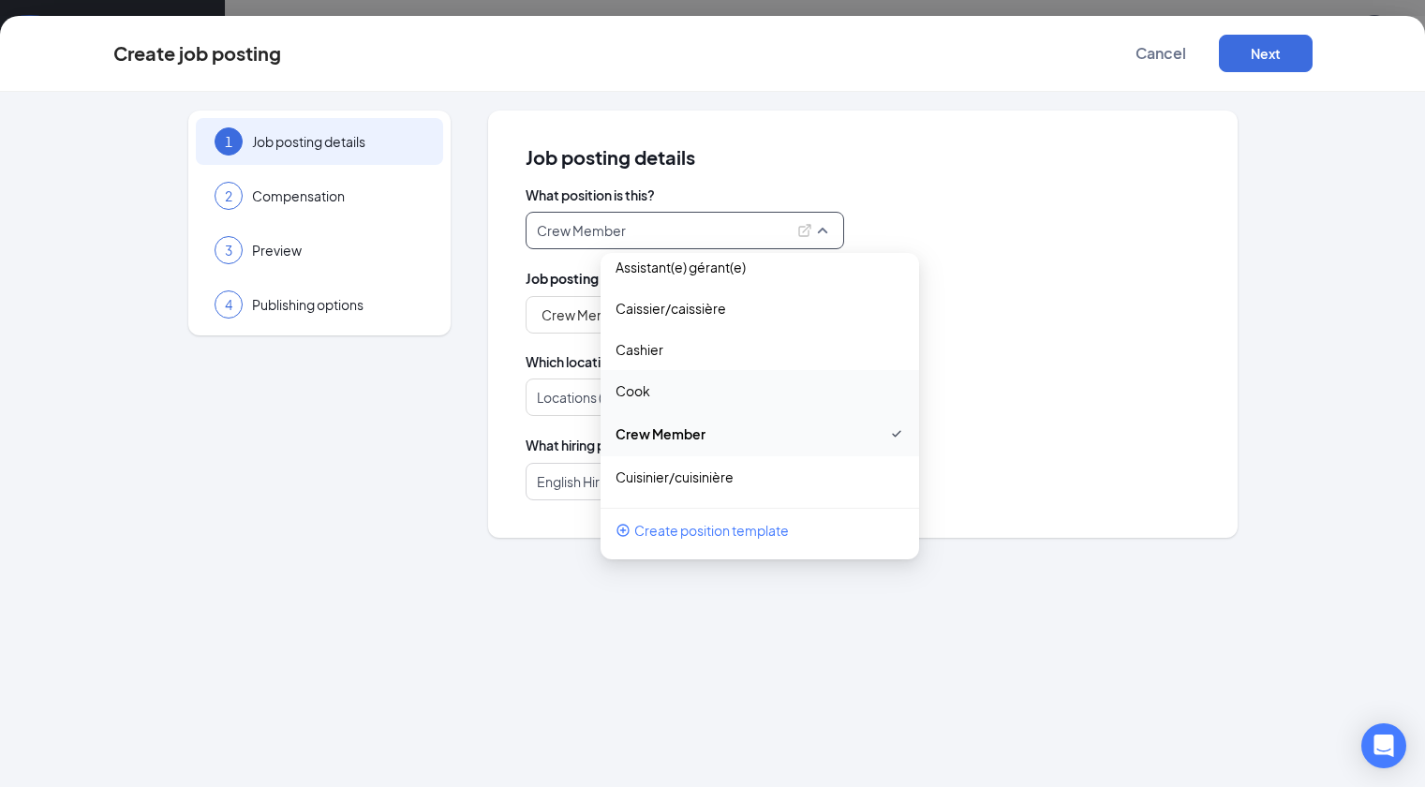
scroll to position [0, 0]
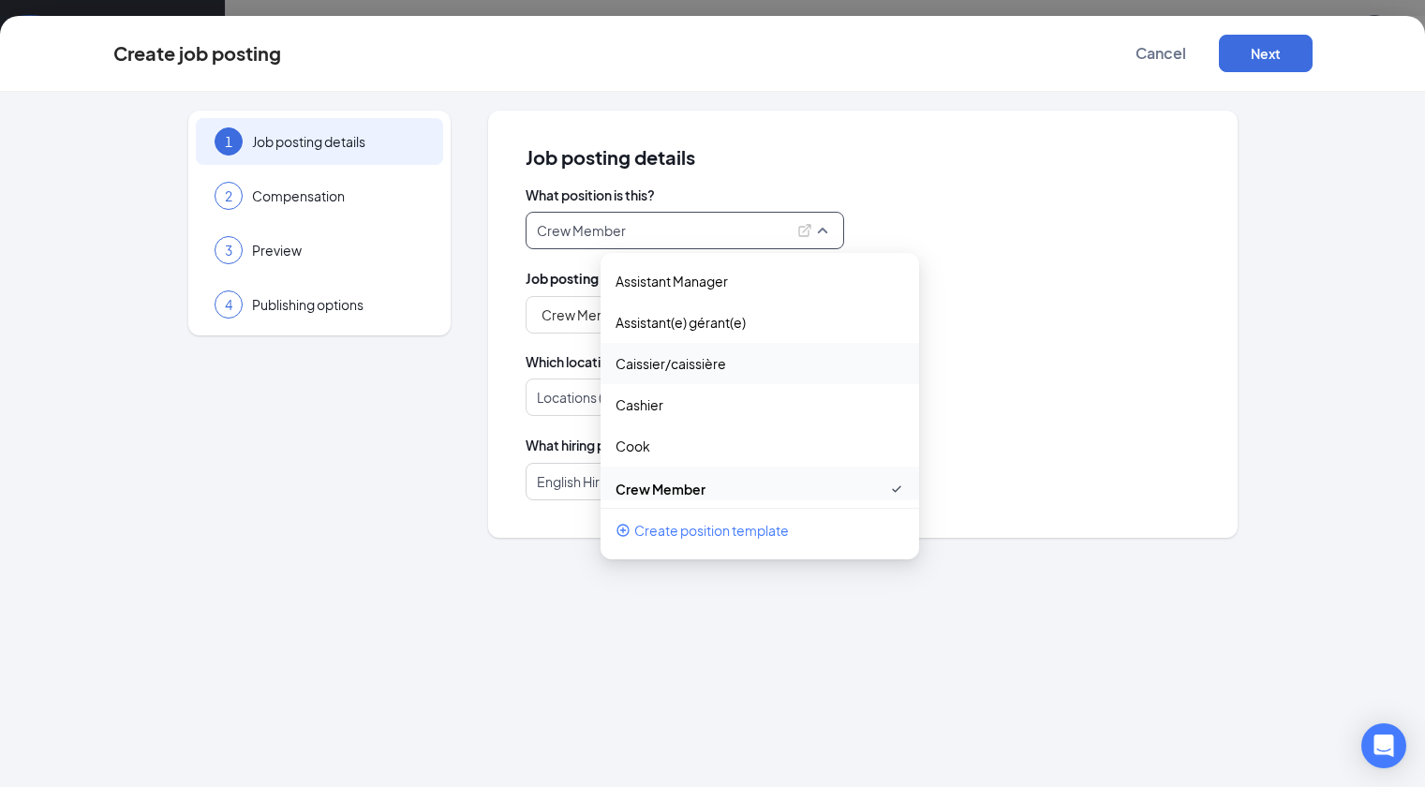
click at [1028, 269] on div "Job posting name · the title that will appear when posted" at bounding box center [863, 278] width 675 height 21
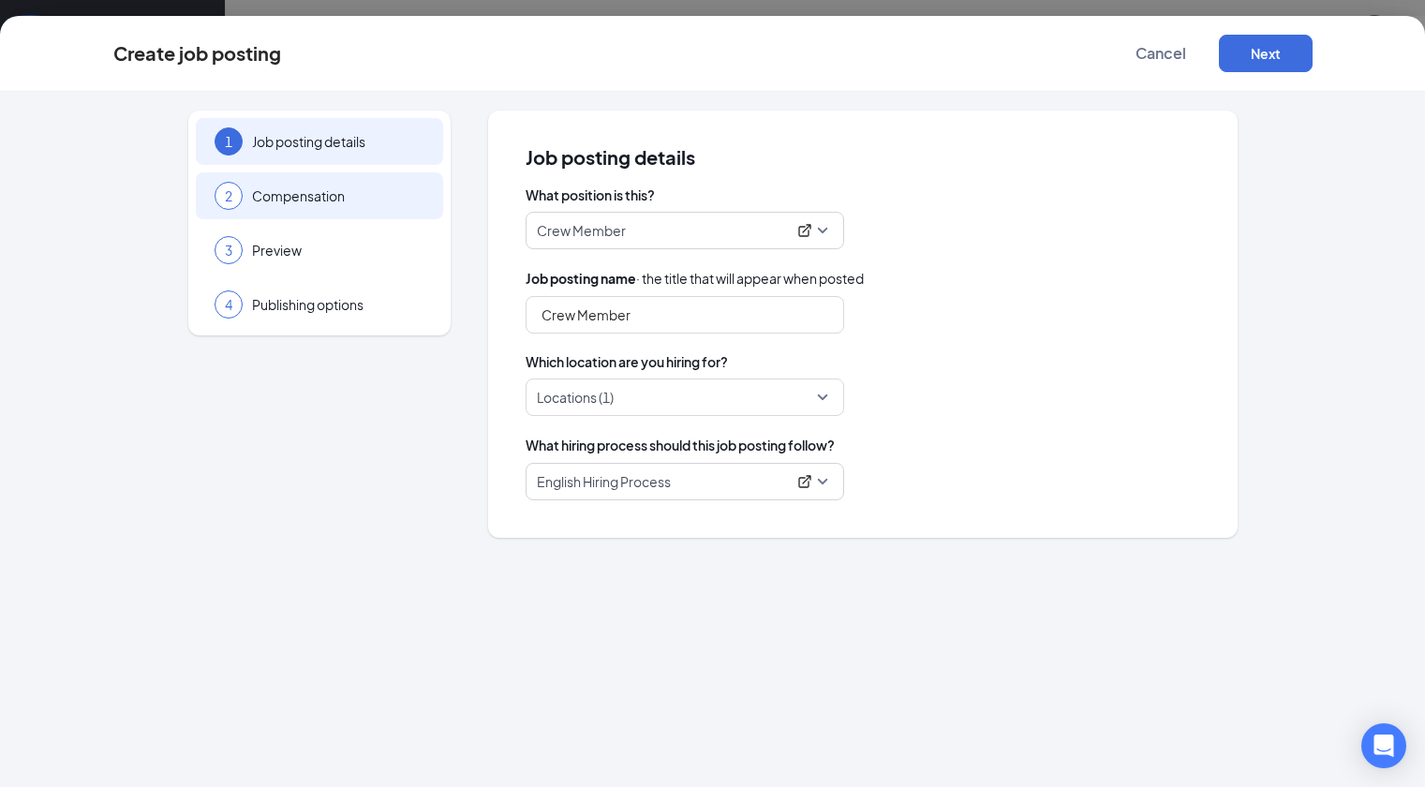
click at [322, 198] on span "Compensation" at bounding box center [338, 195] width 172 height 19
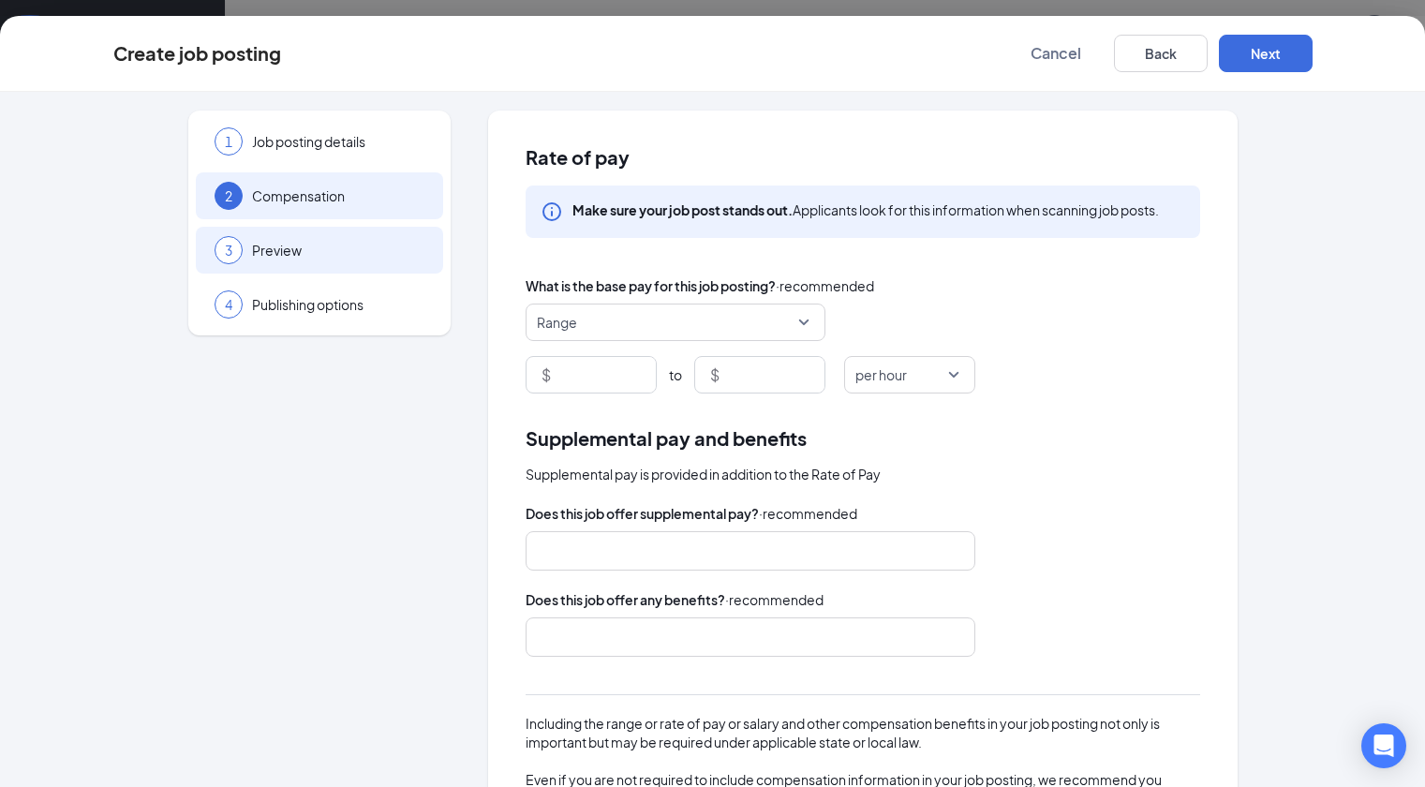
click at [272, 250] on span "Preview" at bounding box center [338, 250] width 172 height 19
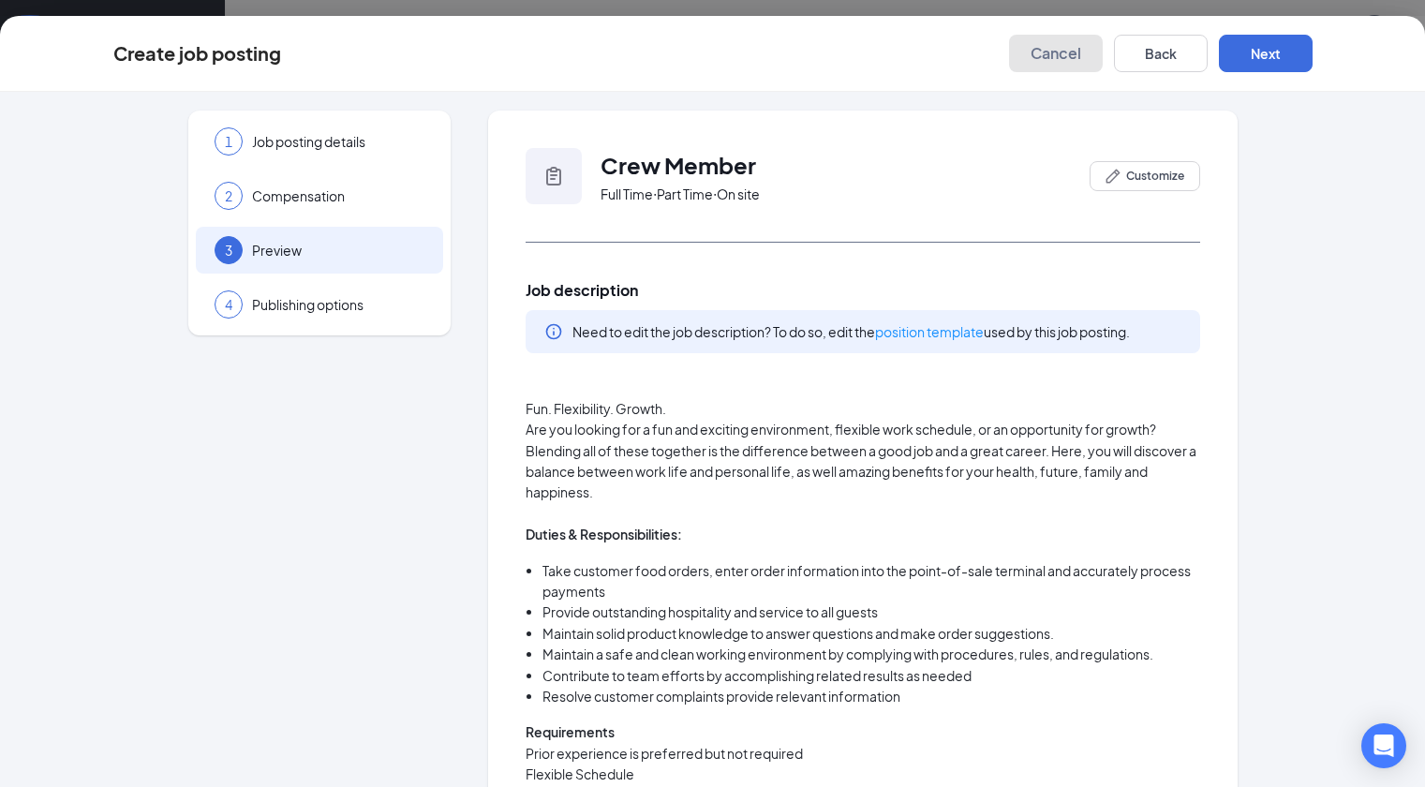
click at [1081, 56] on span "Cancel" at bounding box center [1056, 53] width 51 height 19
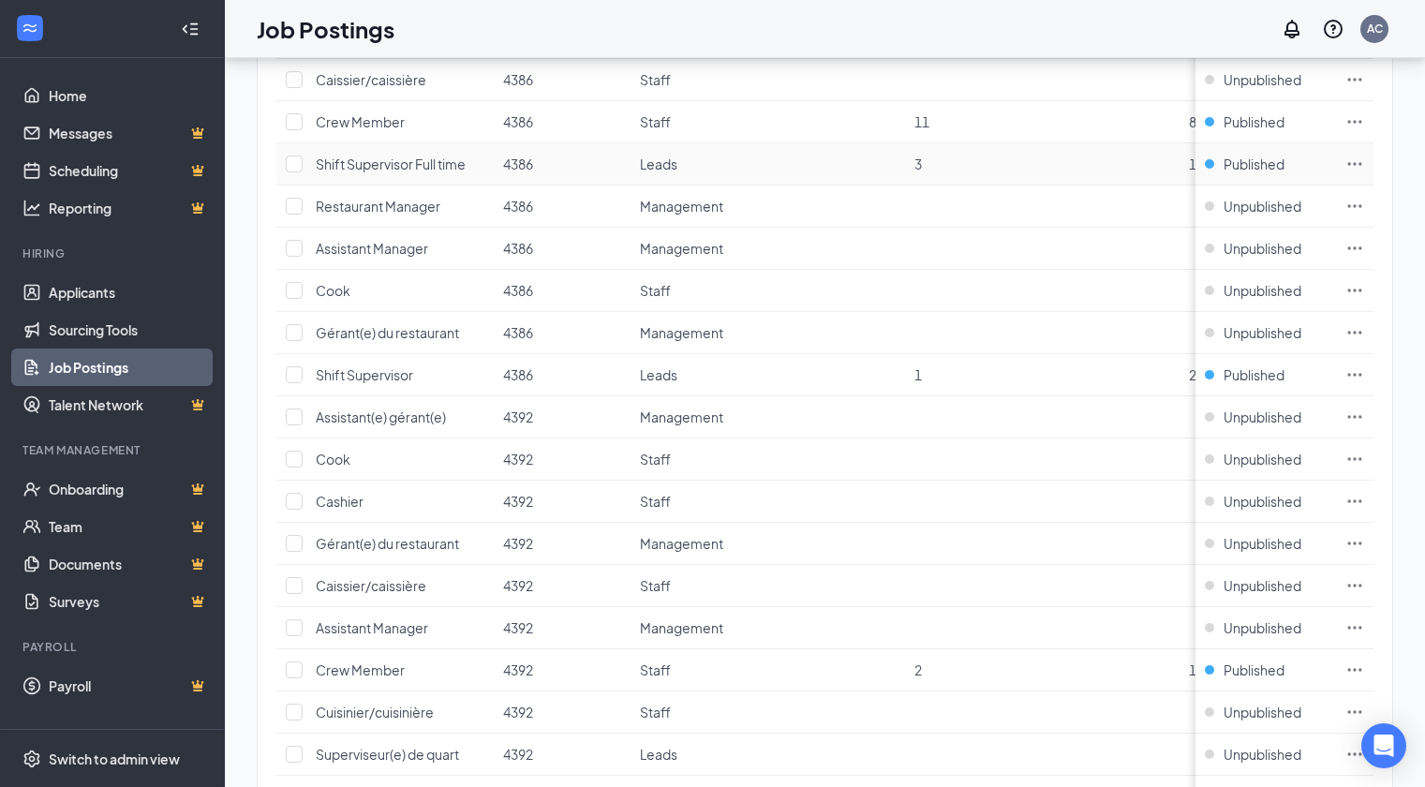
scroll to position [0, 4]
